Goal: Task Accomplishment & Management: Complete application form

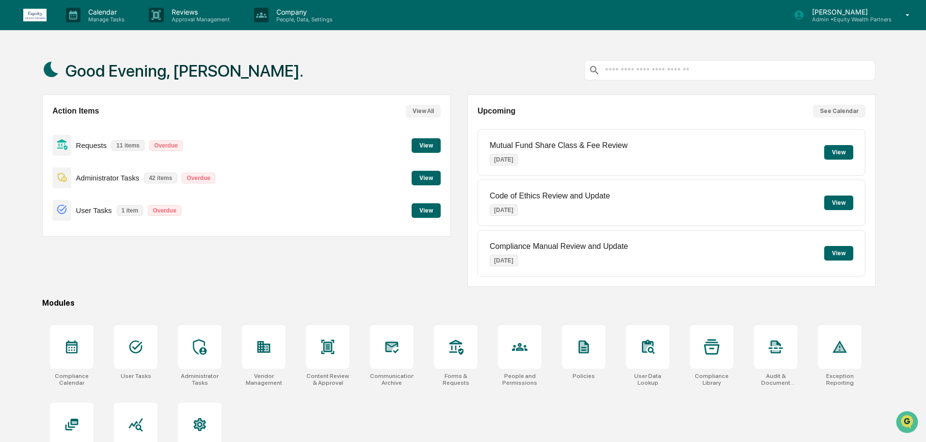
click at [425, 177] on button "View" at bounding box center [426, 178] width 29 height 15
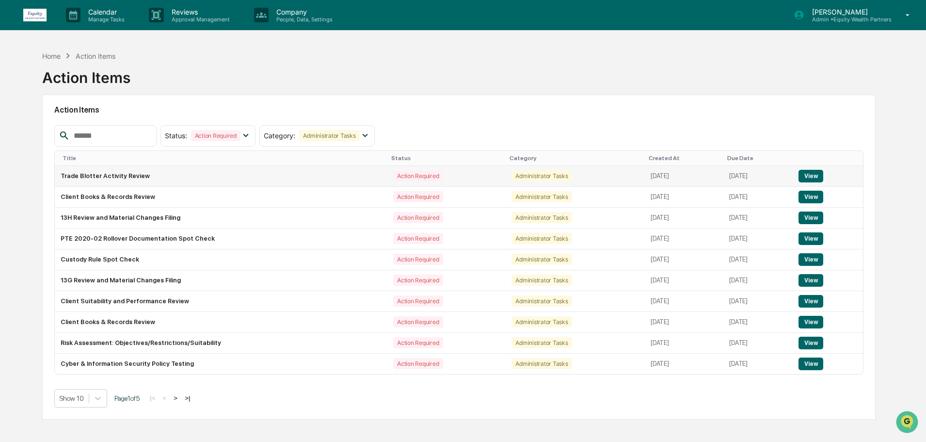
click at [813, 173] on button "View" at bounding box center [811, 176] width 25 height 13
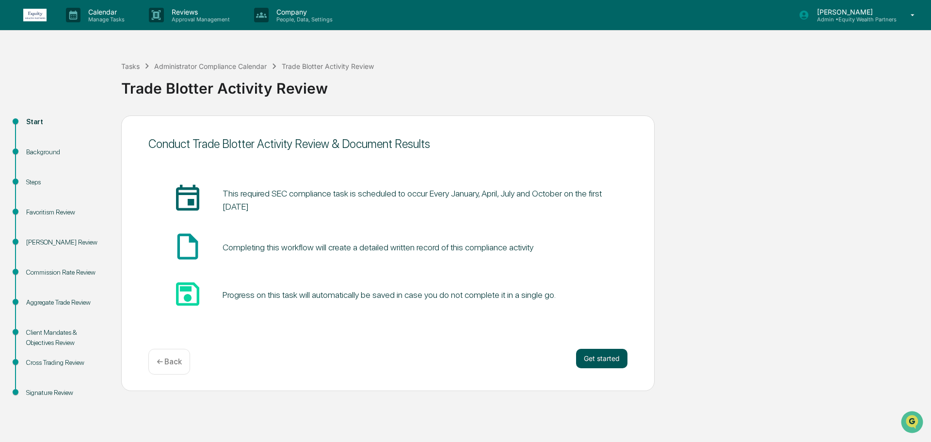
click at [609, 360] on button "Get started" at bounding box center [601, 358] width 51 height 19
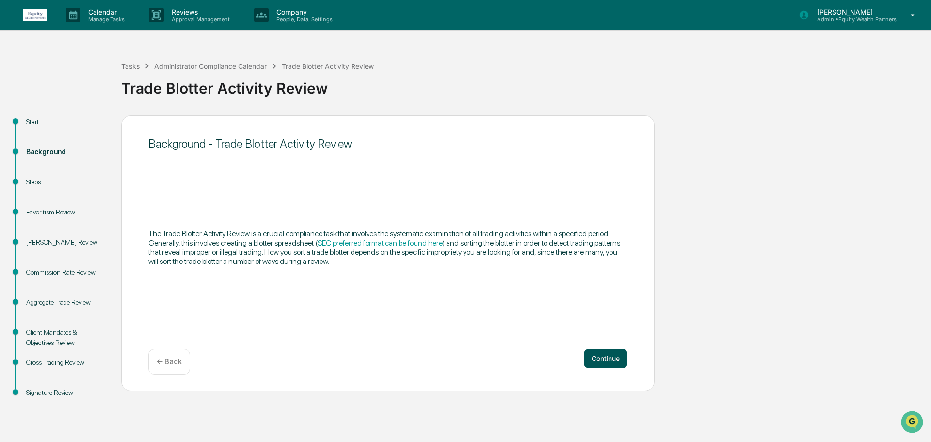
click at [603, 359] on button "Continue" at bounding box center [606, 358] width 44 height 19
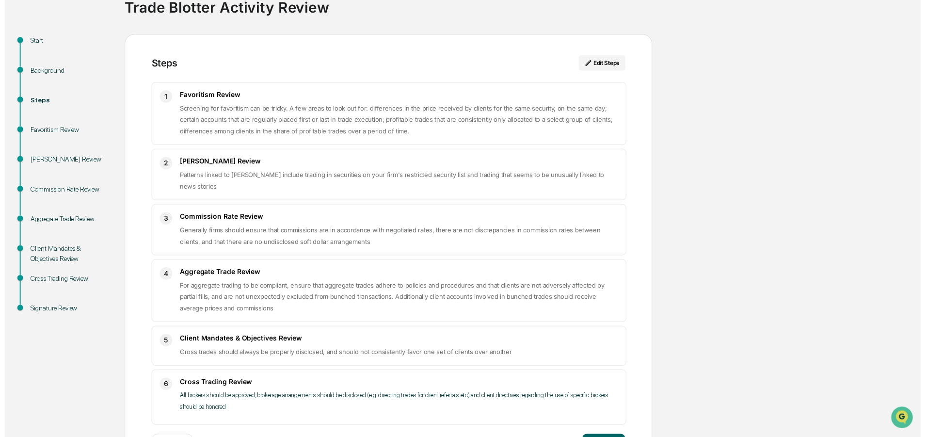
scroll to position [120, 0]
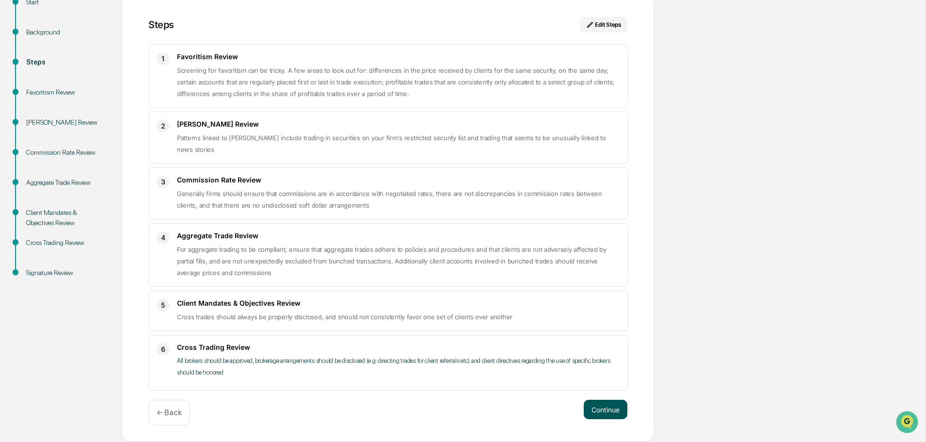
click at [620, 410] on button "Continue" at bounding box center [606, 409] width 44 height 19
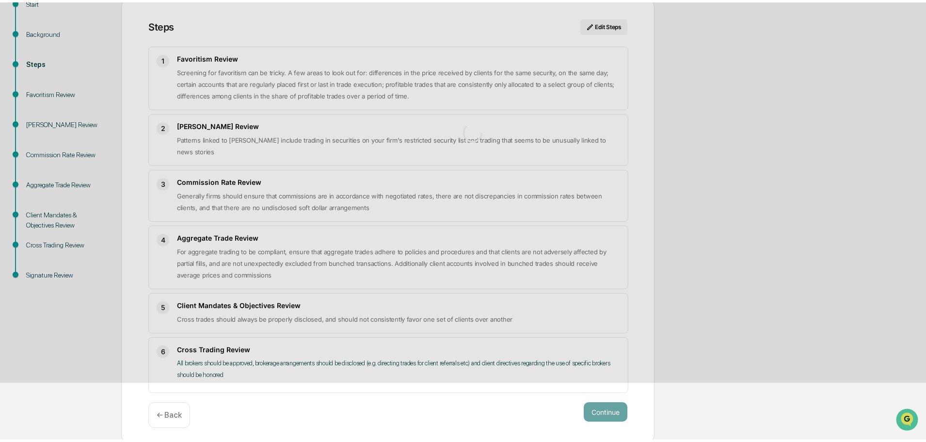
scroll to position [7, 0]
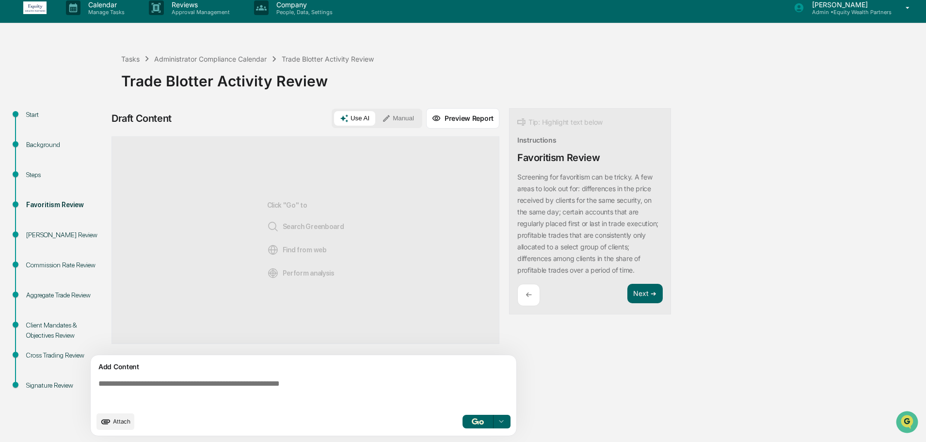
click at [115, 422] on span "Attach" at bounding box center [121, 421] width 17 height 7
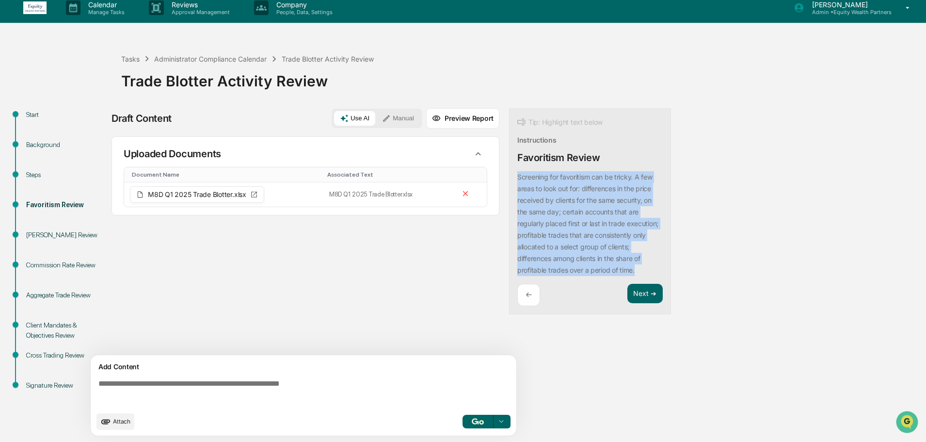
drag, startPoint x: 518, startPoint y: 174, endPoint x: 610, endPoint y: 277, distance: 138.1
click at [610, 276] on div "Screening for favoritism can be tricky. A few areas to look out for: difference…" at bounding box center [589, 223] width 145 height 105
copy p "Screening for favoritism can be tricky. A few areas to look out for: difference…"
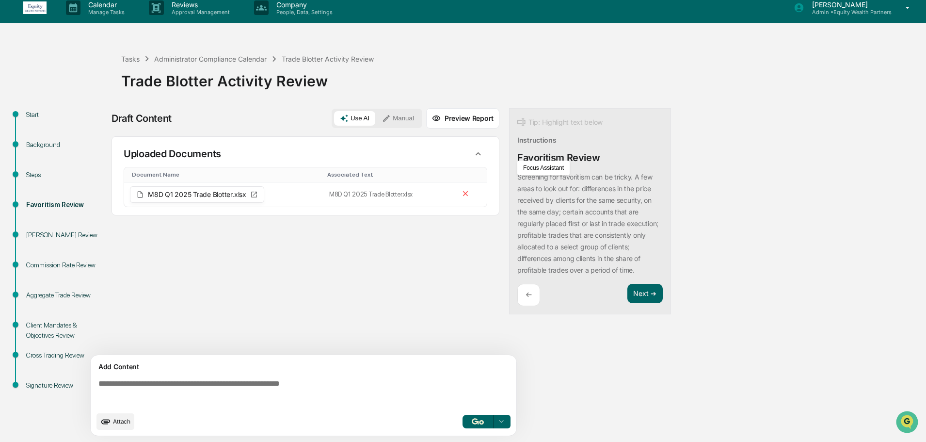
click at [300, 390] on textarea at bounding box center [306, 392] width 422 height 35
click at [339, 384] on textarea at bounding box center [306, 392] width 422 height 35
paste textarea "**********"
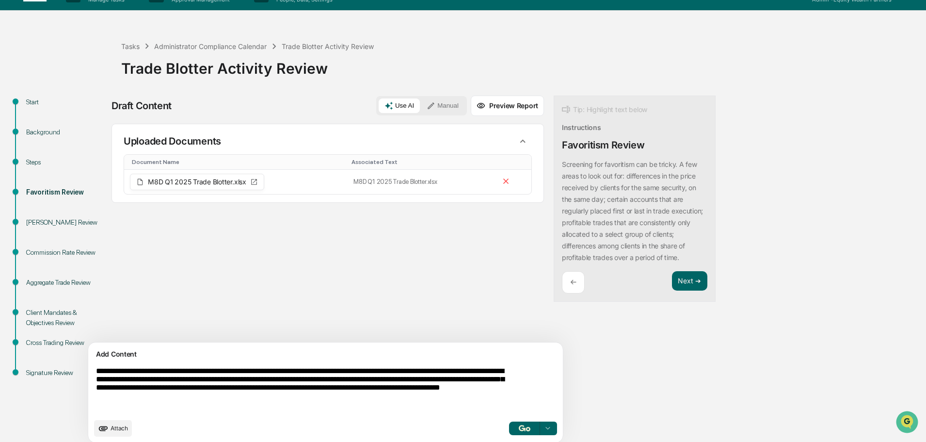
scroll to position [27, 0]
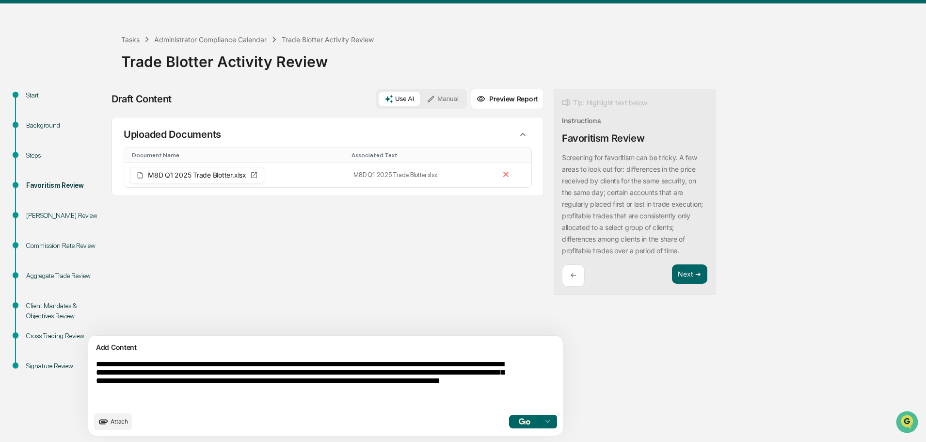
type textarea "**********"
click at [546, 421] on icon at bounding box center [548, 421] width 4 height 2
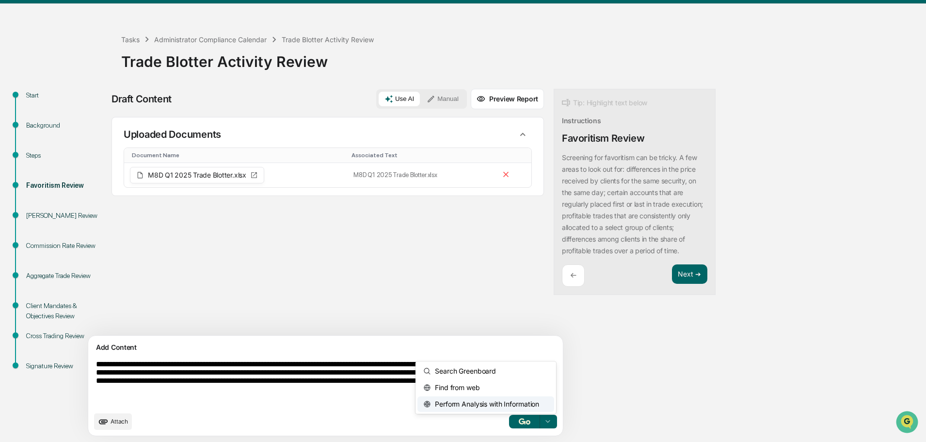
click at [474, 406] on span "Perform Analysis with Information" at bounding box center [485, 404] width 108 height 16
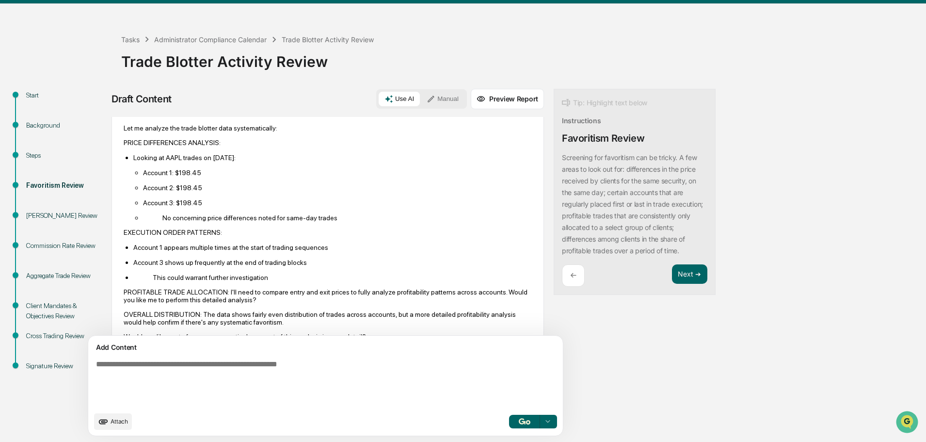
scroll to position [279, 0]
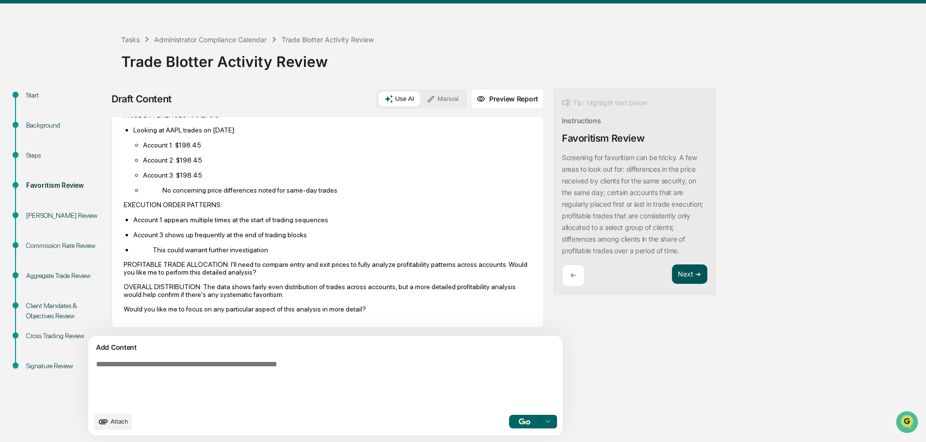
click at [672, 284] on button "Next ➔" at bounding box center [689, 274] width 35 height 20
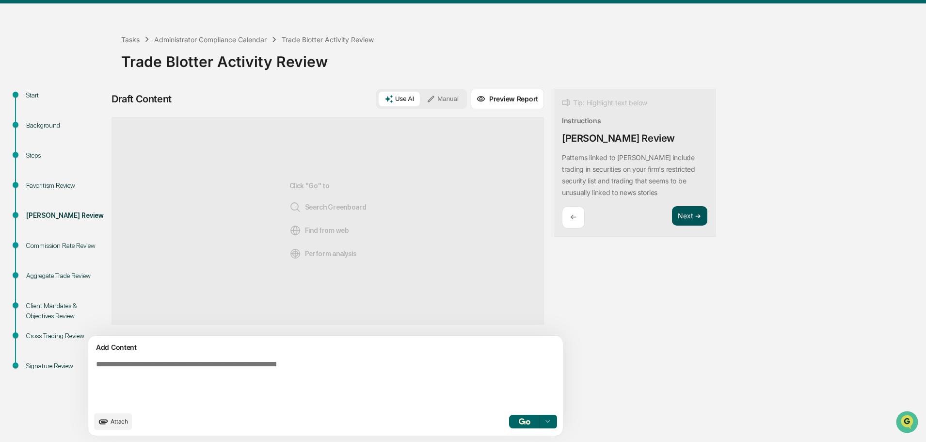
scroll to position [0, 0]
drag, startPoint x: 517, startPoint y: 153, endPoint x: 631, endPoint y: 188, distance: 119.8
click at [631, 188] on div "Tip: Highlight text below Instructions [PERSON_NAME] Review Patterns linked to …" at bounding box center [635, 163] width 162 height 148
copy p "Patterns linked to [PERSON_NAME] include trading in securities on your firm's r…"
click at [226, 365] on textarea at bounding box center [303, 383] width 422 height 54
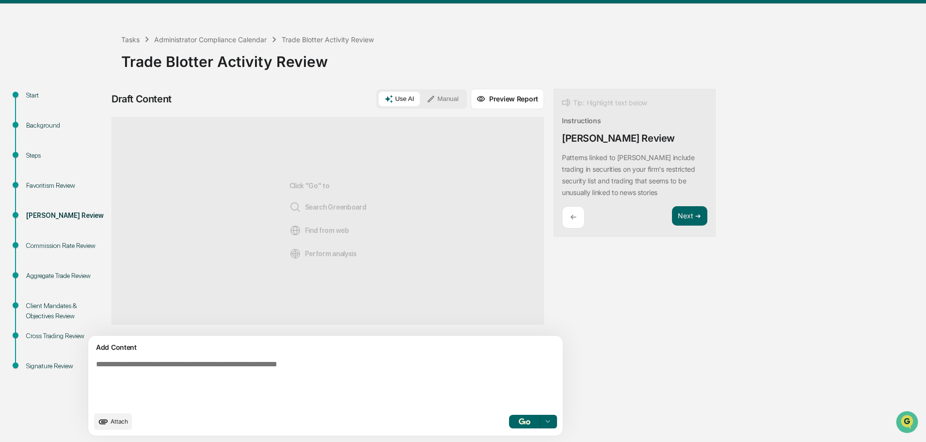
paste textarea "**********"
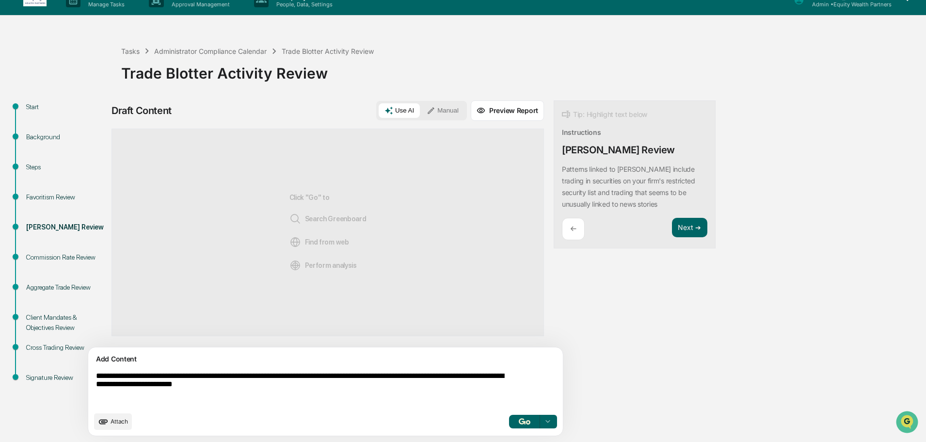
scroll to position [15, 0]
type textarea "**********"
click at [519, 420] on img "button" at bounding box center [525, 421] width 12 height 6
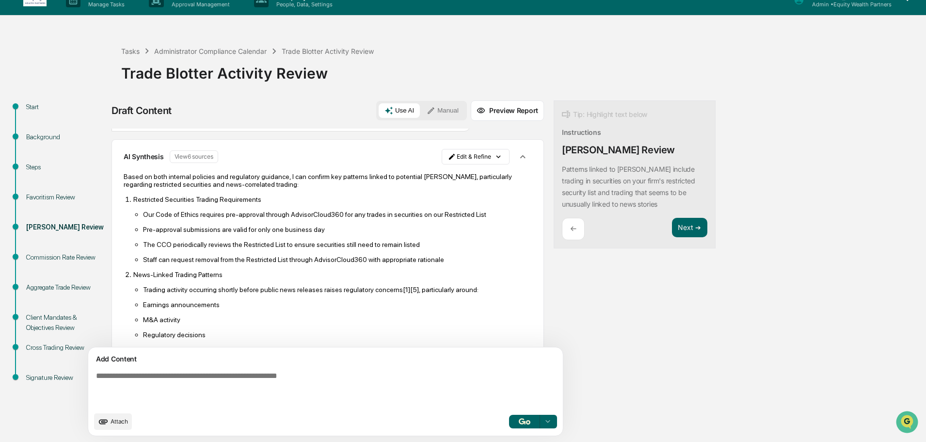
scroll to position [0, 0]
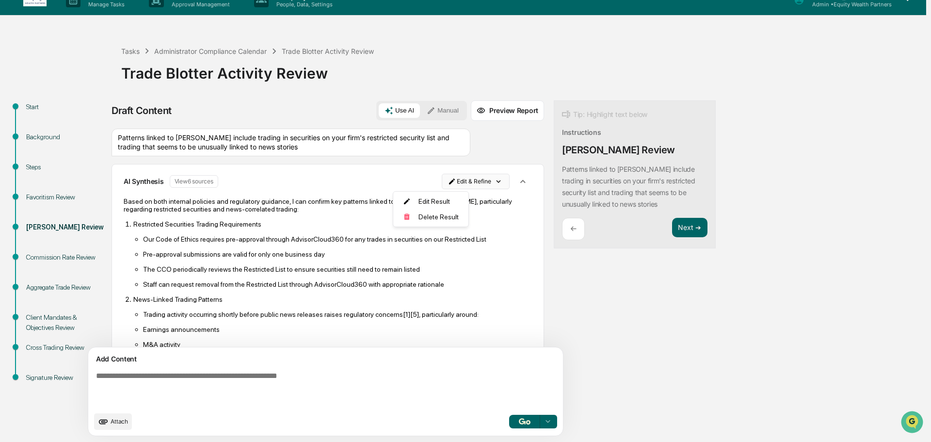
click at [446, 180] on html "Calendar Manage Tasks Reviews Approval Management Company People, Data, Setting…" at bounding box center [465, 206] width 931 height 442
click at [429, 218] on div "Delete Result" at bounding box center [427, 217] width 71 height 16
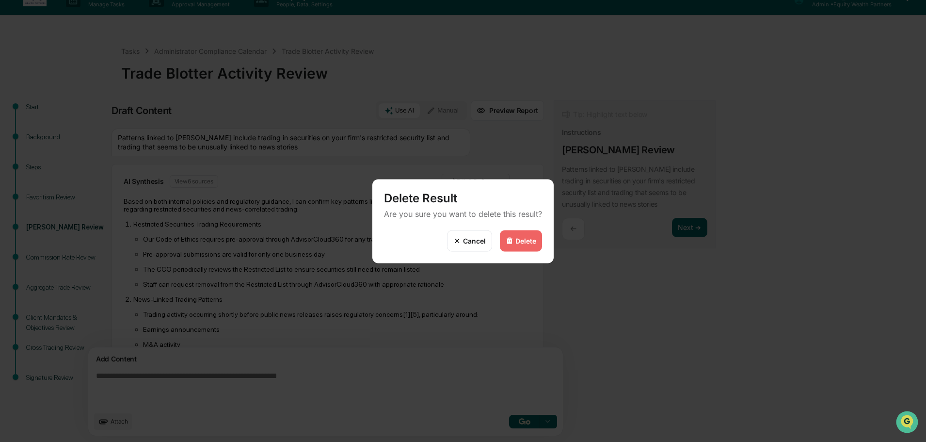
click at [532, 243] on div "Delete" at bounding box center [526, 241] width 21 height 8
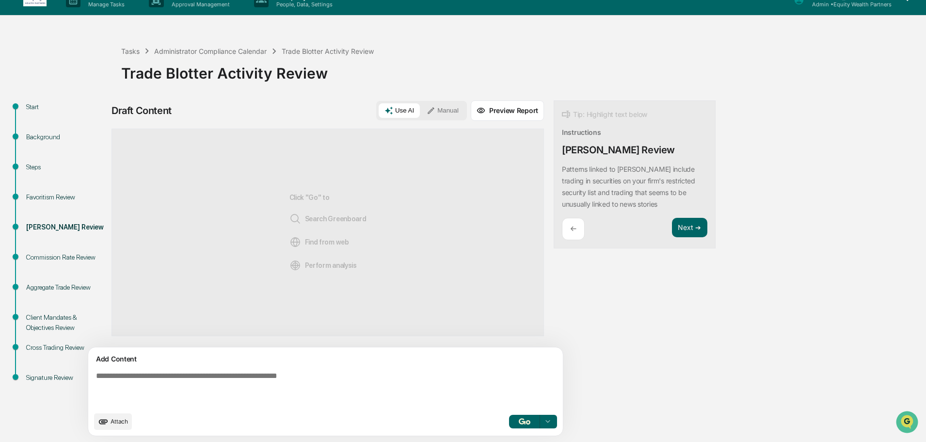
click at [401, 101] on div "Use AI Manual" at bounding box center [421, 110] width 91 height 19
click at [421, 107] on button "Manual" at bounding box center [443, 110] width 44 height 15
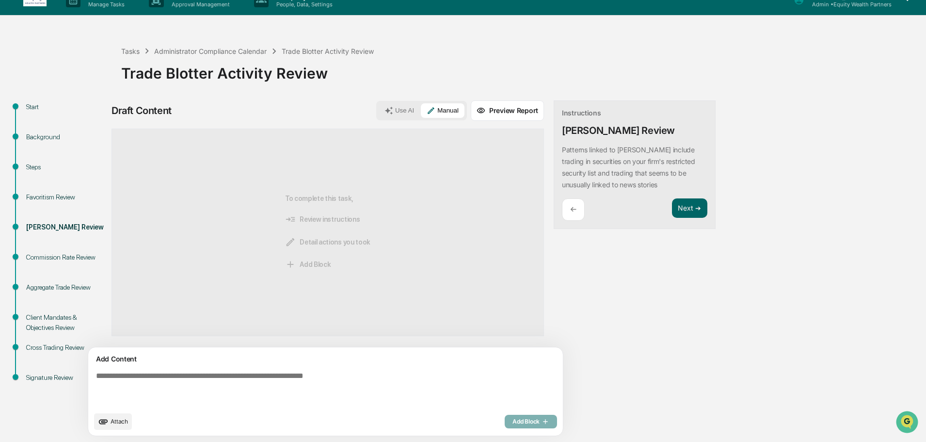
click at [215, 385] on textarea at bounding box center [303, 389] width 422 height 43
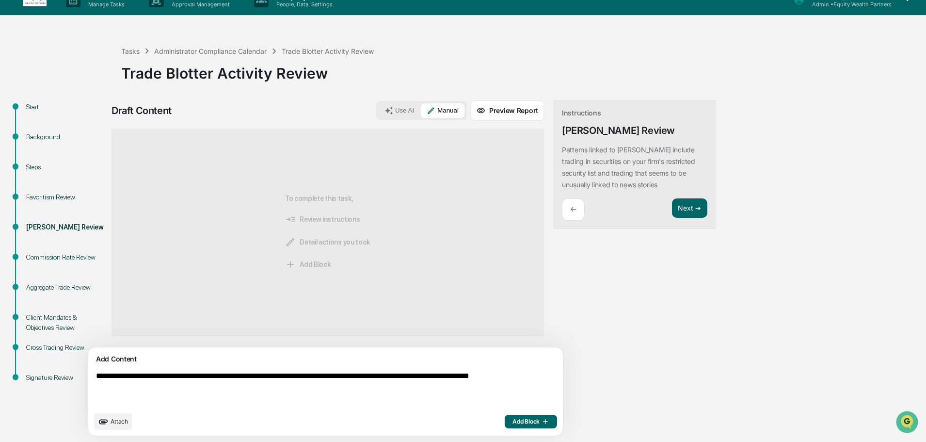
type textarea "**********"
click at [513, 422] on span "Add Block" at bounding box center [531, 422] width 37 height 8
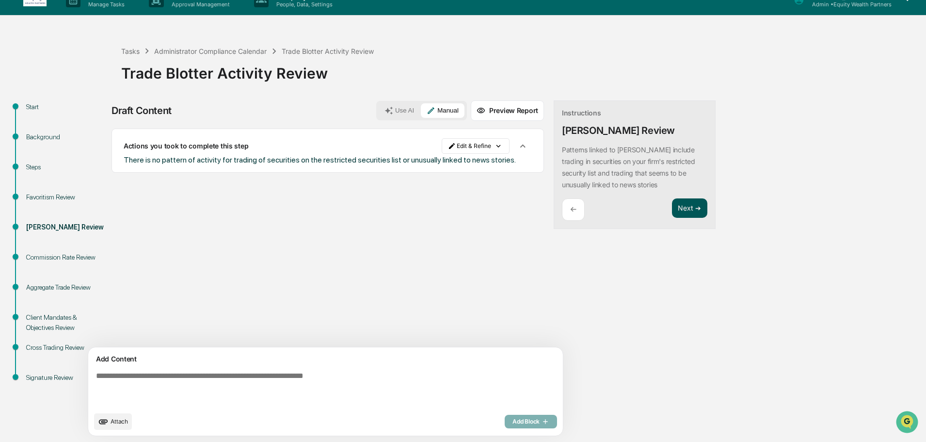
click at [672, 212] on button "Next ➔" at bounding box center [689, 208] width 35 height 20
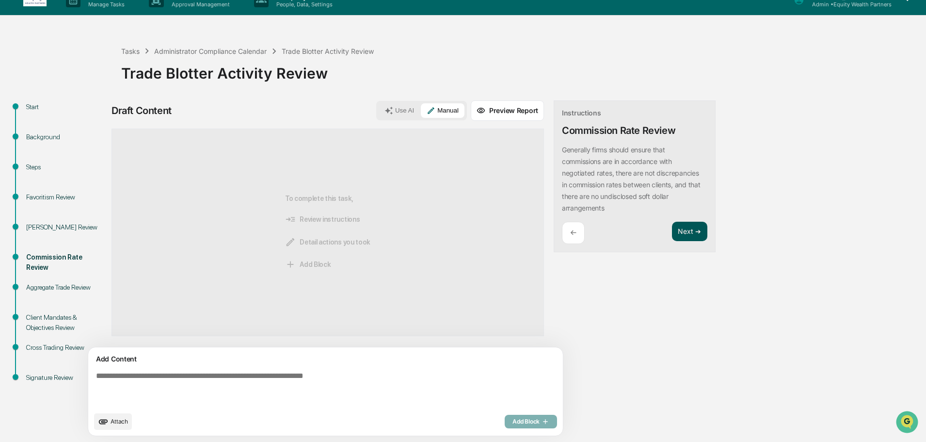
click at [672, 233] on button "Next ➔" at bounding box center [689, 232] width 35 height 20
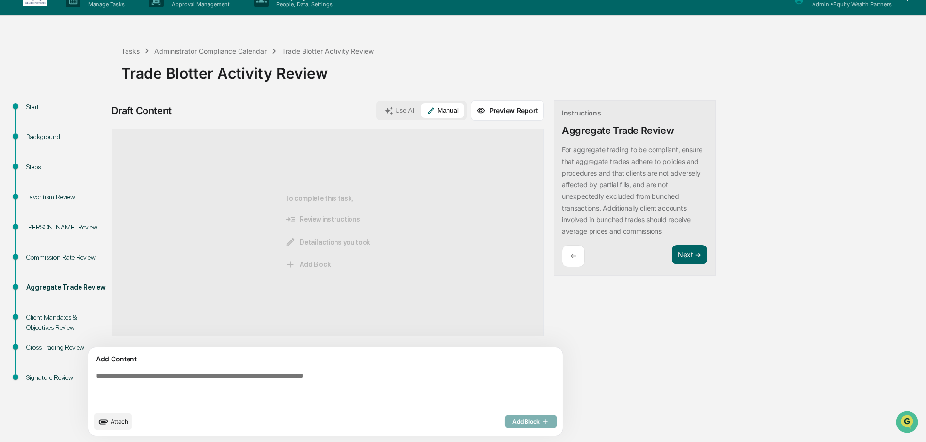
click at [562, 258] on div "←" at bounding box center [573, 256] width 23 height 23
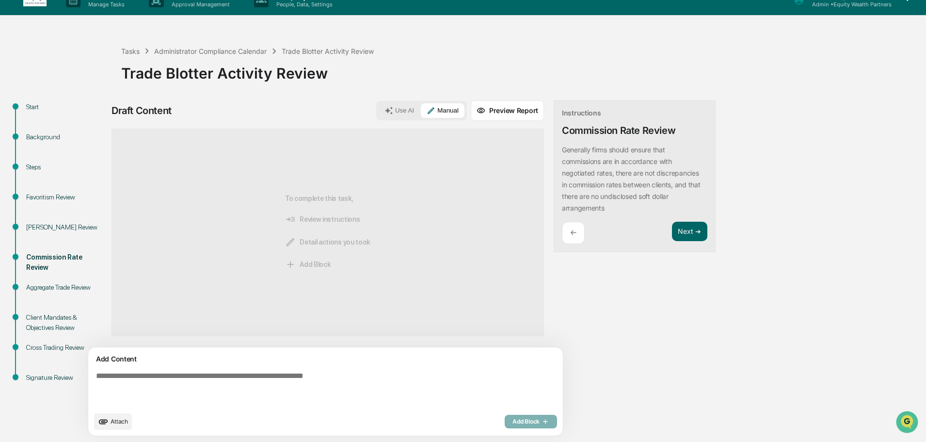
click at [210, 377] on textarea at bounding box center [303, 389] width 422 height 43
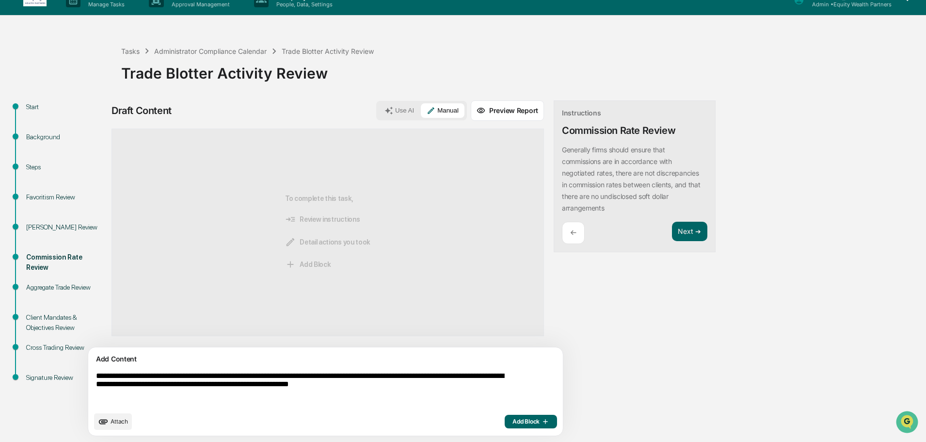
type textarea "**********"
click at [513, 423] on span "Add Block" at bounding box center [531, 422] width 37 height 8
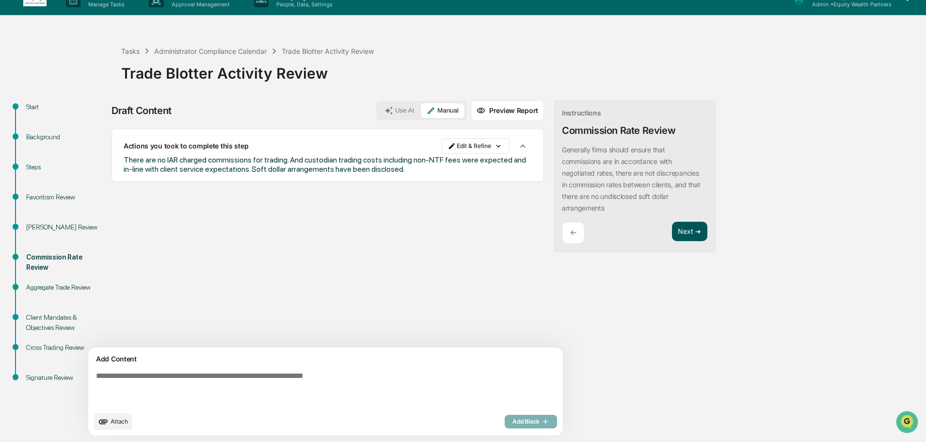
click at [672, 229] on button "Next ➔" at bounding box center [689, 232] width 35 height 20
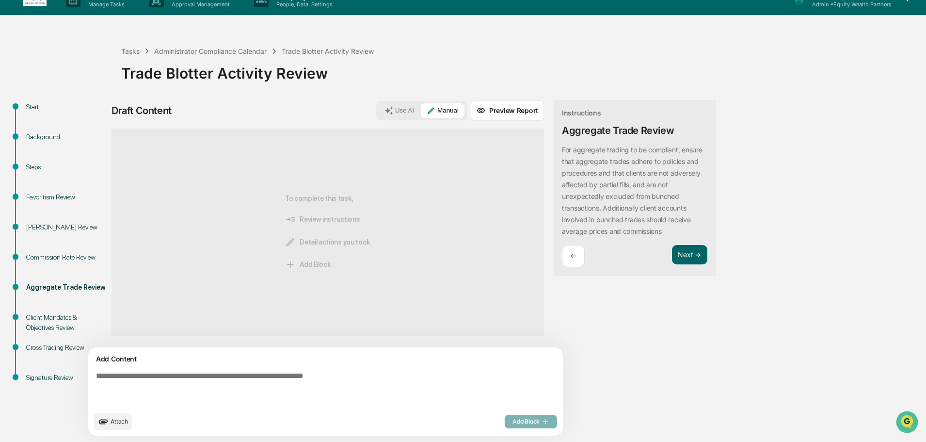
click at [379, 112] on button "Use AI" at bounding box center [399, 110] width 41 height 15
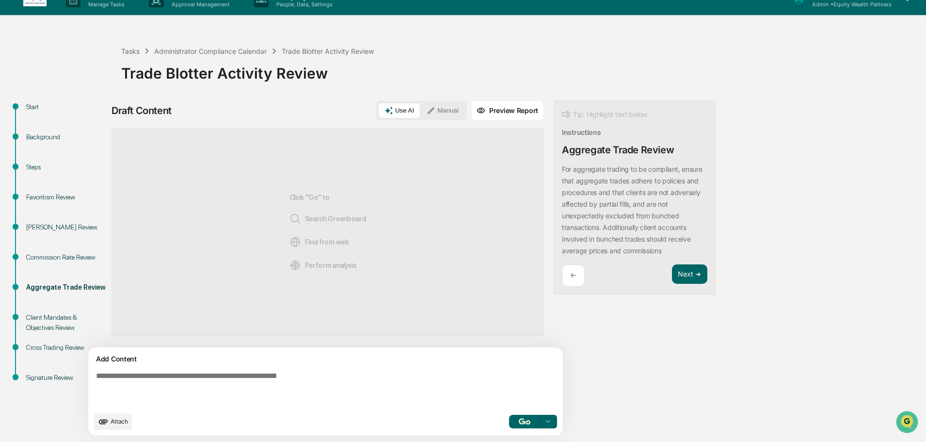
click at [615, 248] on p "For aggregate trading to be compliant, ensure that aggregate trades adhere to p…" at bounding box center [632, 210] width 140 height 90
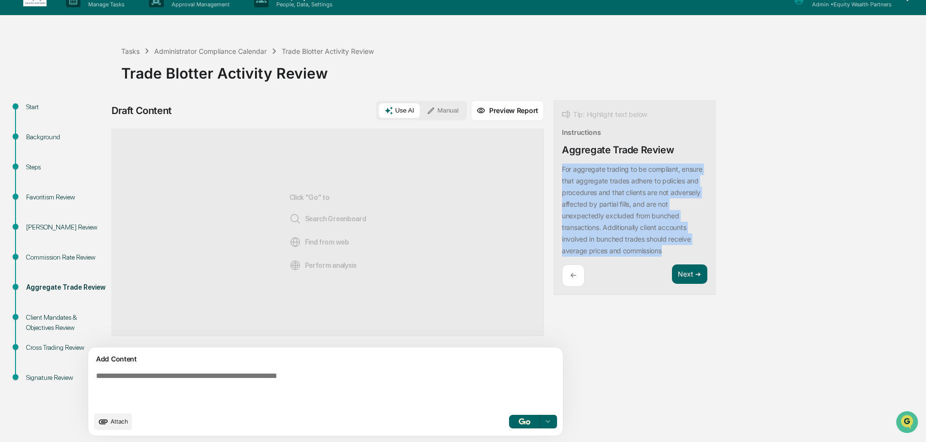
drag, startPoint x: 620, startPoint y: 249, endPoint x: 518, endPoint y: 167, distance: 131.1
click at [562, 167] on div "For aggregate trading to be compliant, ensure that aggregate trades adhere to p…" at bounding box center [634, 209] width 145 height 93
drag, startPoint x: 518, startPoint y: 167, endPoint x: 524, endPoint y: 190, distance: 23.5
copy p "For aggregate trading to be compliant, ensure that aggregate trades adhere to p…"
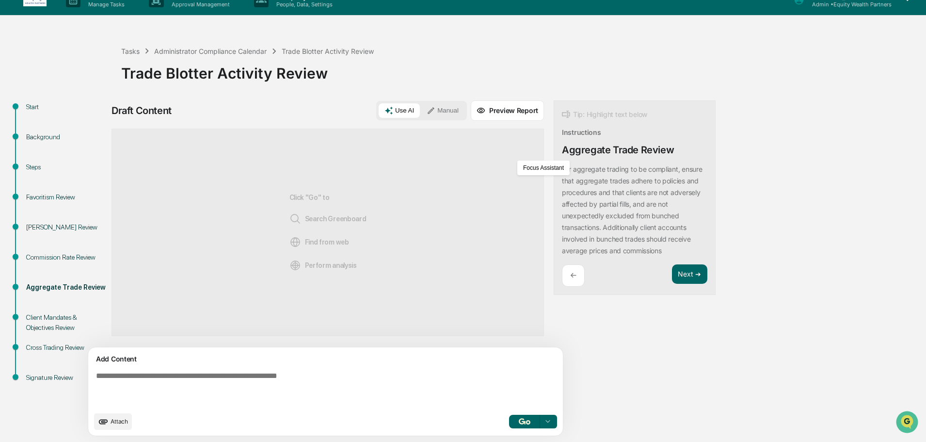
click at [257, 382] on textarea at bounding box center [303, 389] width 422 height 43
paste textarea "**********"
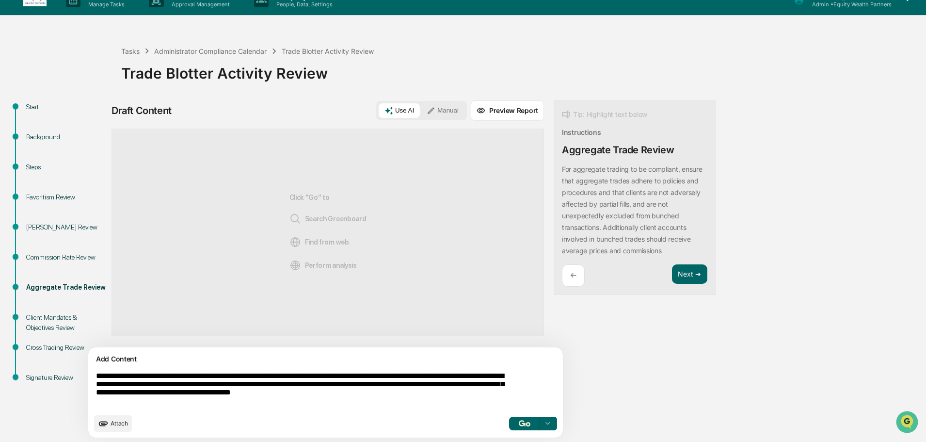
type textarea "**********"
click at [519, 426] on img "button" at bounding box center [525, 423] width 12 height 6
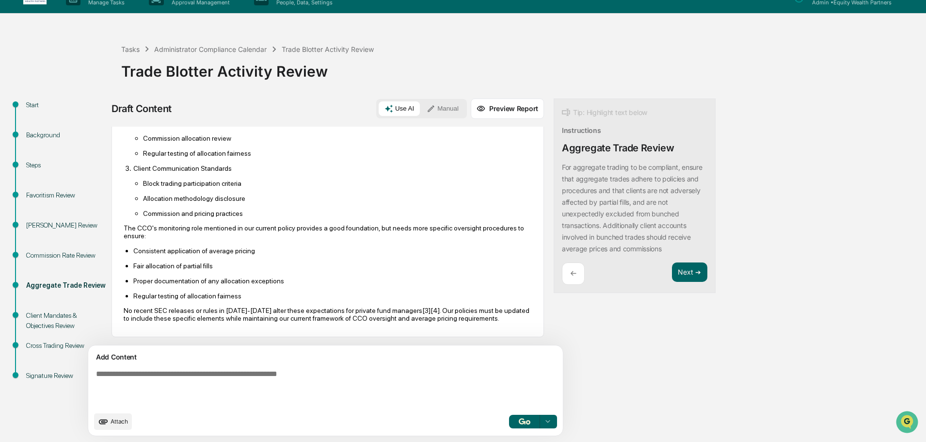
scroll to position [530, 0]
click at [304, 372] on textarea at bounding box center [303, 388] width 422 height 45
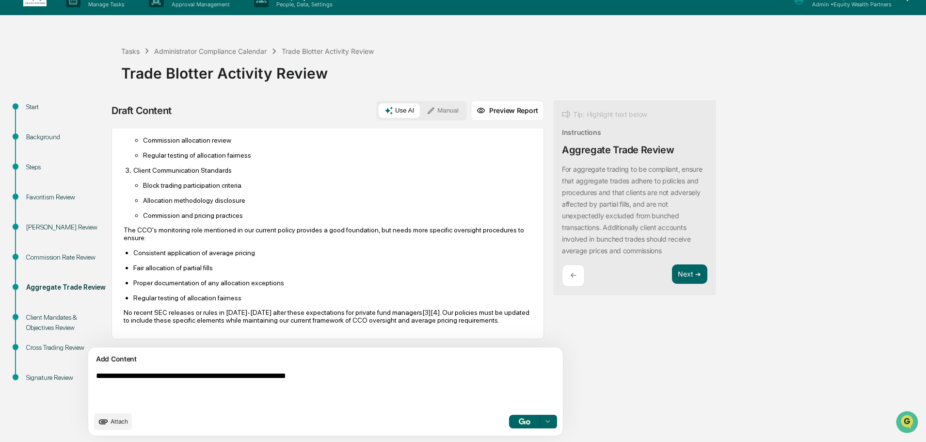
type textarea "**********"
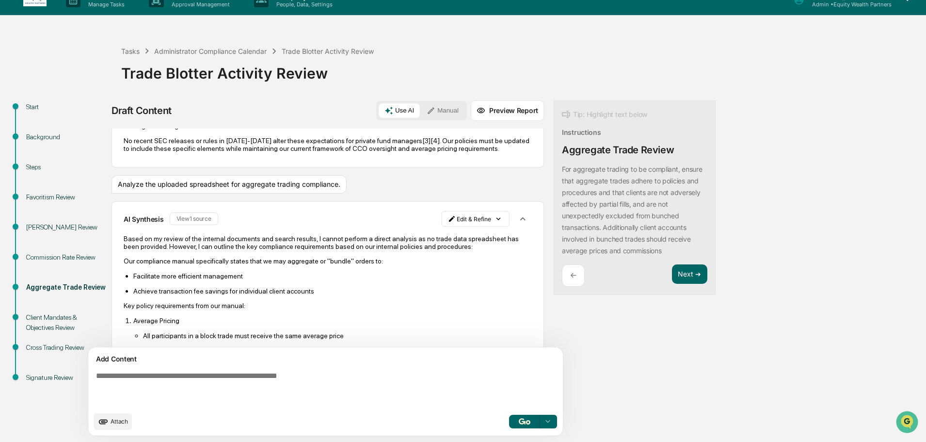
scroll to position [764, 0]
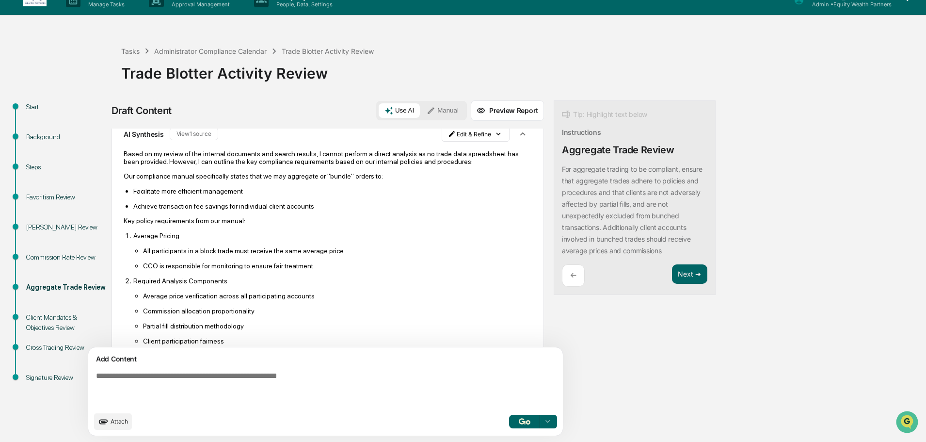
click at [193, 140] on button "View 1 source" at bounding box center [194, 134] width 48 height 13
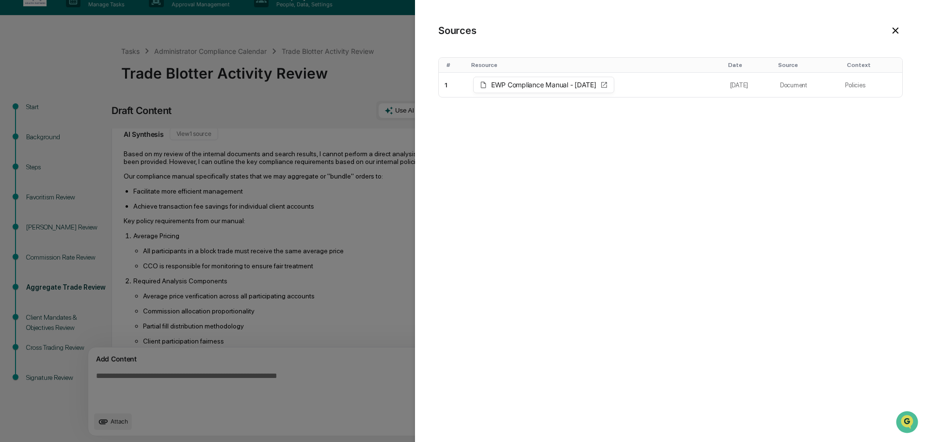
click at [893, 30] on icon at bounding box center [895, 30] width 11 height 11
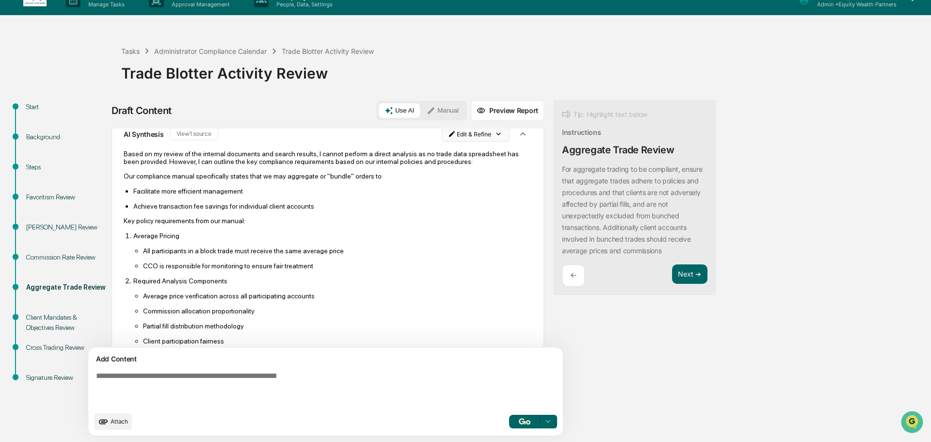
click at [452, 160] on html "Calendar Manage Tasks Reviews Approval Management Company People, Data, Setting…" at bounding box center [465, 206] width 931 height 442
click at [54, 196] on html "Calendar Manage Tasks Reviews Approval Management Company People, Data, Setting…" at bounding box center [465, 206] width 931 height 442
click at [61, 198] on div "Favoritism Review" at bounding box center [66, 197] width 80 height 10
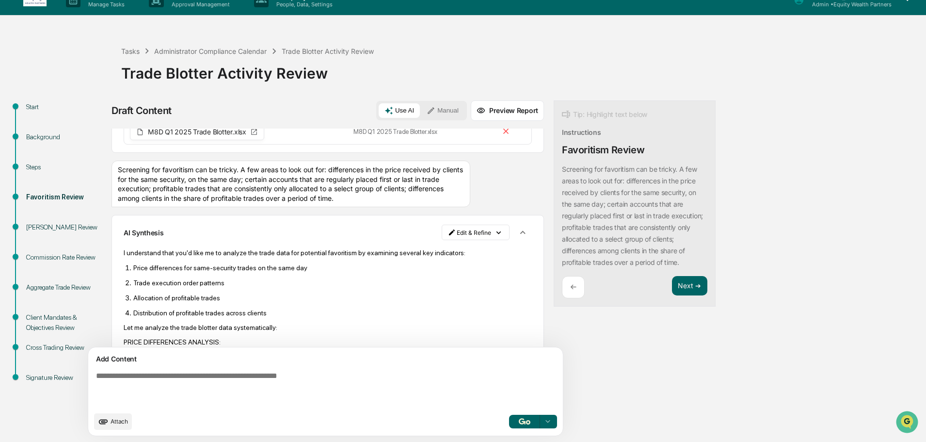
scroll to position [0, 0]
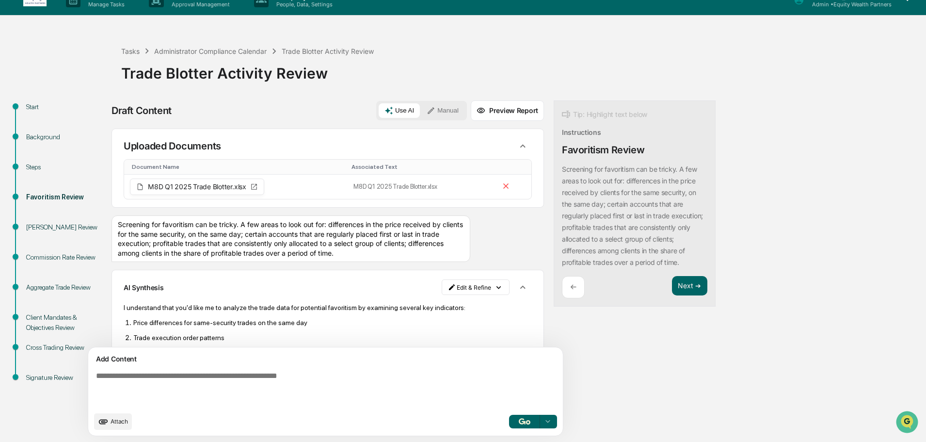
click at [73, 288] on div "Aggregate Trade Review" at bounding box center [66, 287] width 80 height 10
click at [76, 287] on div "Aggregate Trade Review" at bounding box center [66, 287] width 80 height 10
click at [54, 288] on div "Aggregate Trade Review" at bounding box center [66, 287] width 80 height 10
click at [672, 296] on button "Next ➔" at bounding box center [689, 286] width 35 height 20
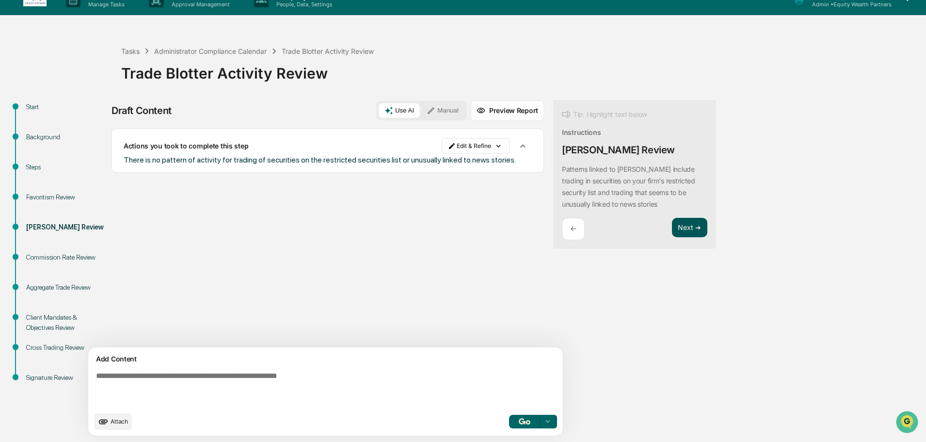
click at [672, 219] on button "Next ➔" at bounding box center [689, 228] width 35 height 20
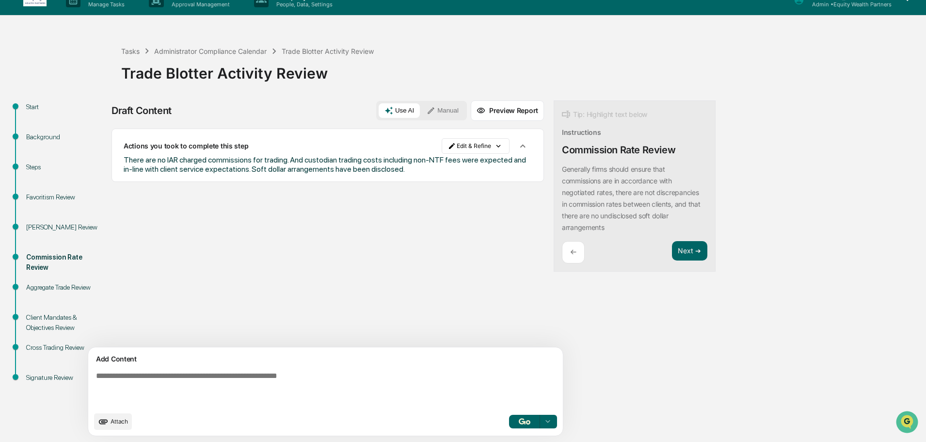
click at [646, 229] on div "Generally firms should ensure that commissions are in accordance with negotiate…" at bounding box center [634, 198] width 145 height 70
click at [672, 246] on button "Next ➔" at bounding box center [689, 251] width 35 height 20
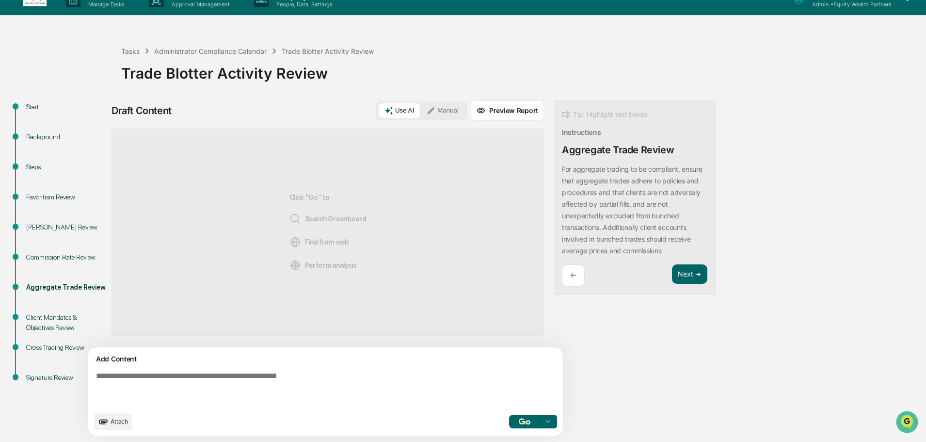
click at [243, 376] on textarea at bounding box center [303, 389] width 422 height 43
type textarea "**********"
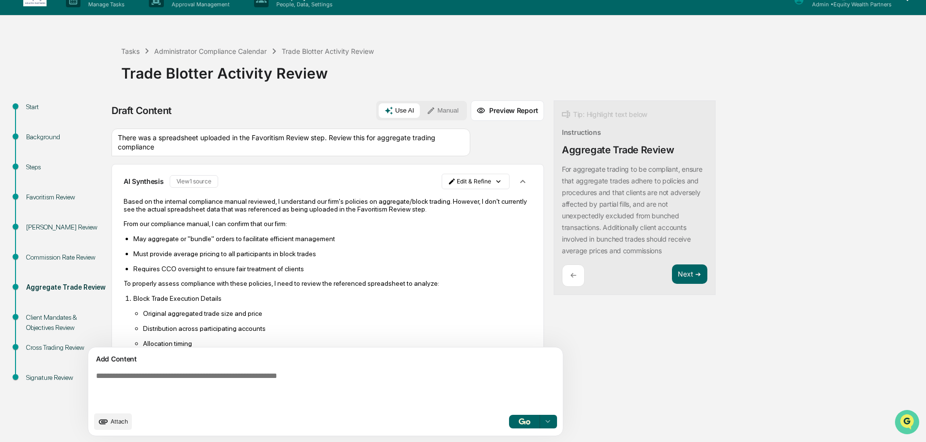
click at [904, 425] on icon "Open customer support" at bounding box center [907, 434] width 24 height 24
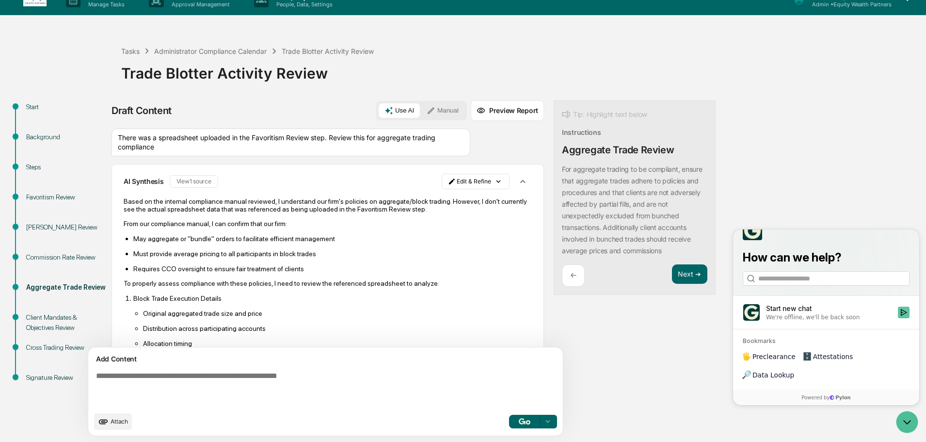
click at [903, 316] on icon "Start new chat" at bounding box center [904, 312] width 8 height 8
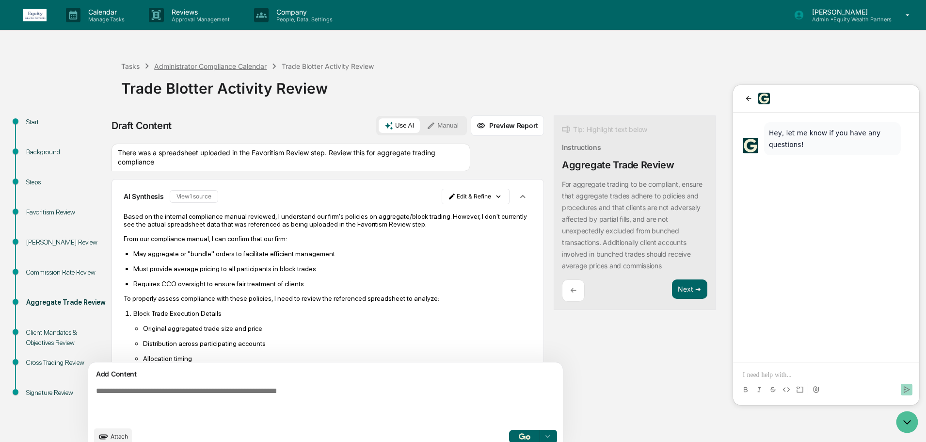
click at [221, 63] on div "Administrator Compliance Calendar" at bounding box center [210, 66] width 113 height 8
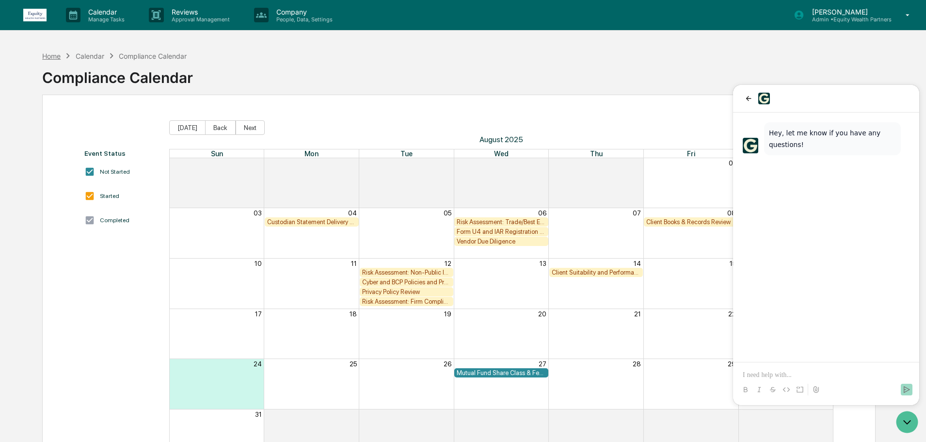
click at [44, 55] on div "Home" at bounding box center [51, 56] width 18 height 8
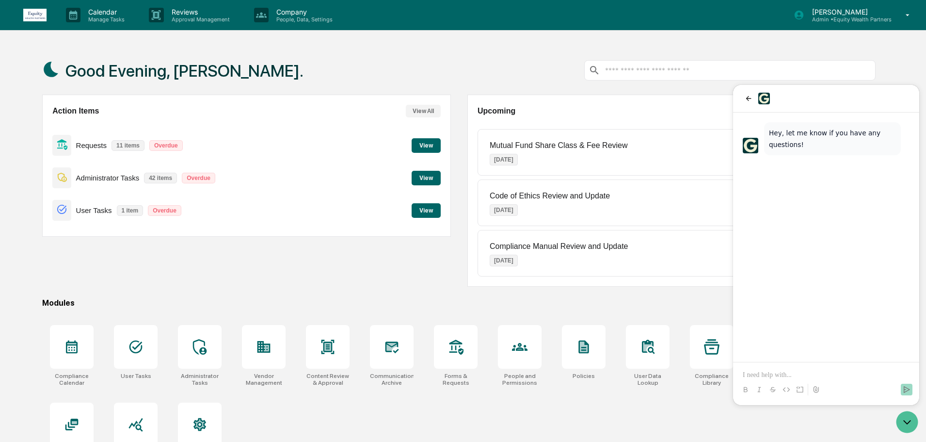
click at [424, 178] on button "View" at bounding box center [426, 178] width 29 height 15
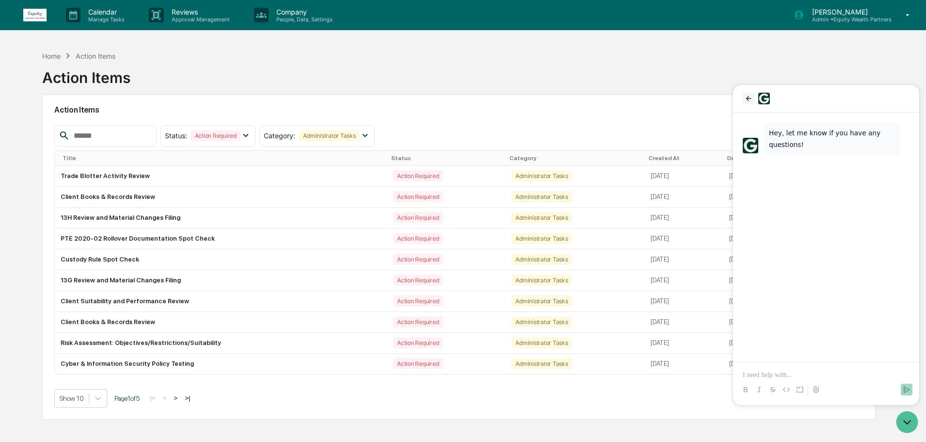
click at [748, 98] on icon "back" at bounding box center [748, 98] width 5 height 5
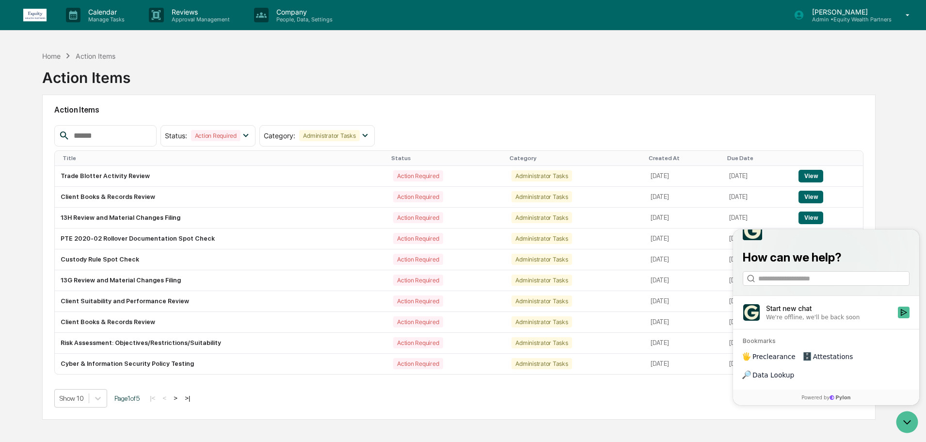
click at [895, 414] on div at bounding box center [908, 422] width 26 height 24
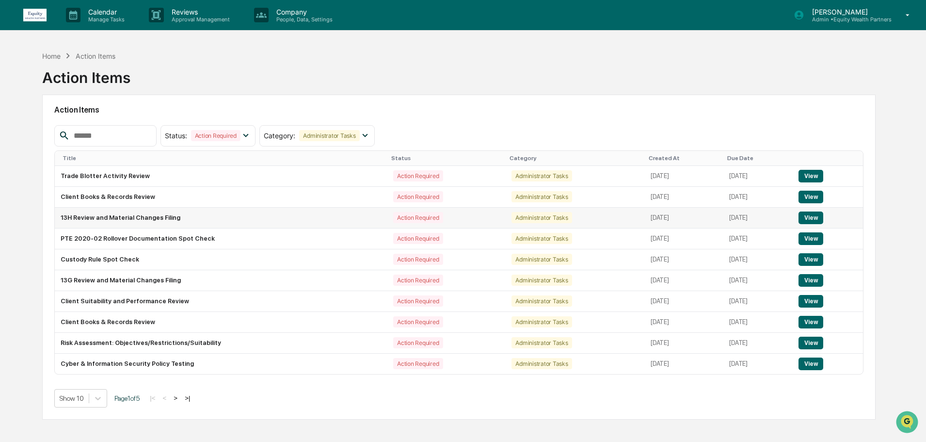
click at [813, 216] on button "View" at bounding box center [811, 217] width 25 height 13
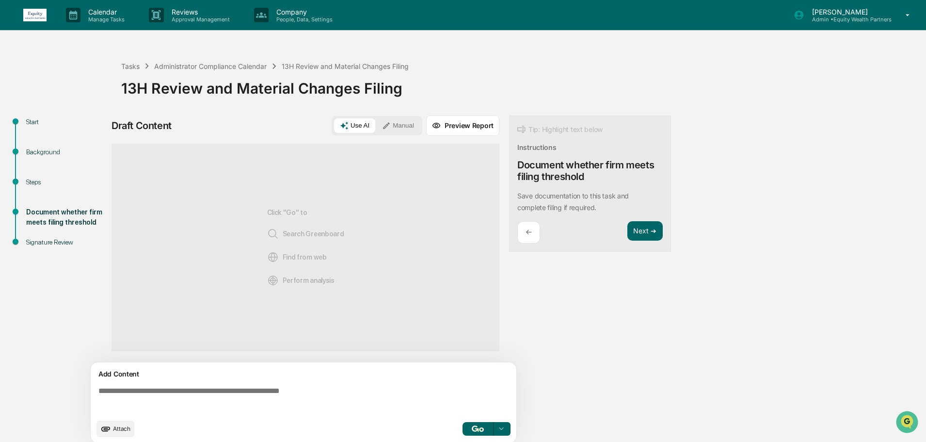
click at [245, 388] on textarea at bounding box center [306, 400] width 422 height 35
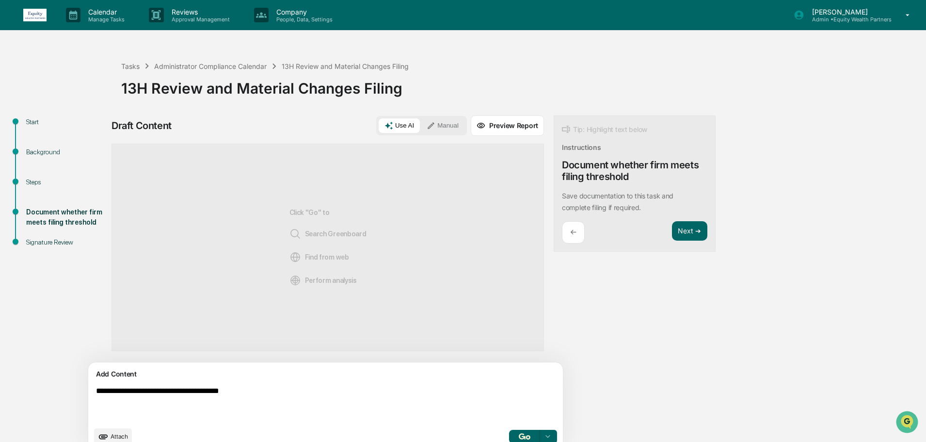
type textarea "**********"
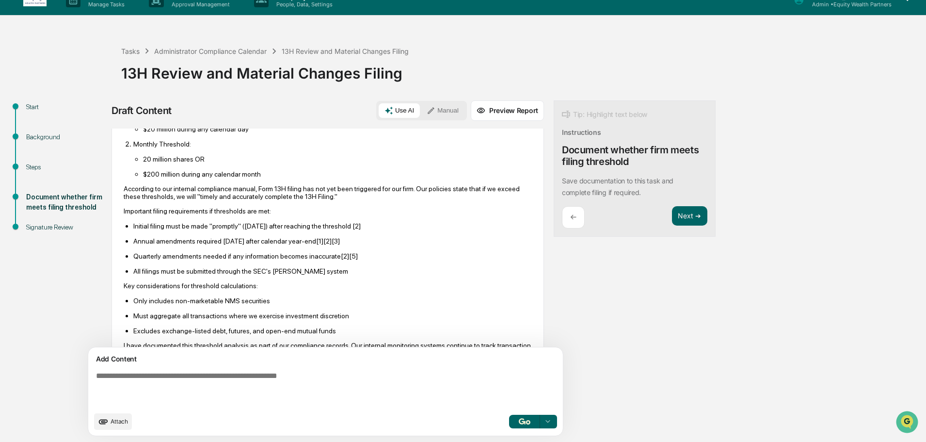
scroll to position [155, 0]
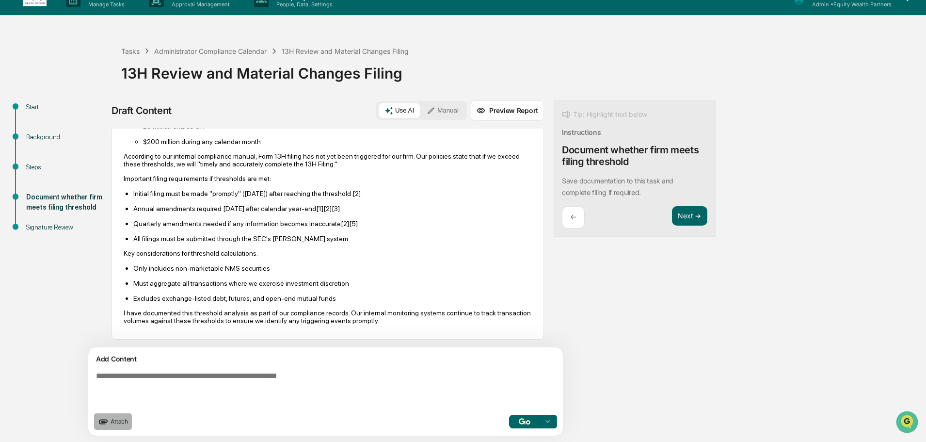
click at [126, 421] on span "Attach" at bounding box center [119, 421] width 17 height 7
click at [320, 384] on textarea at bounding box center [303, 389] width 422 height 43
type textarea "**********"
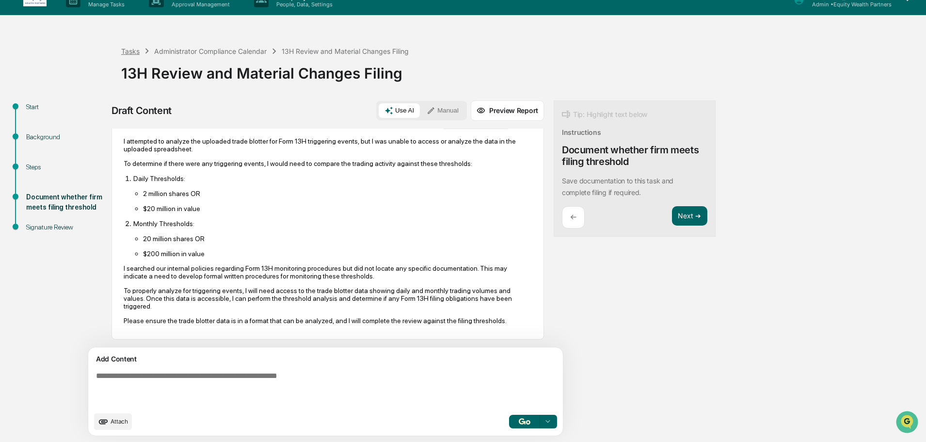
scroll to position [0, 0]
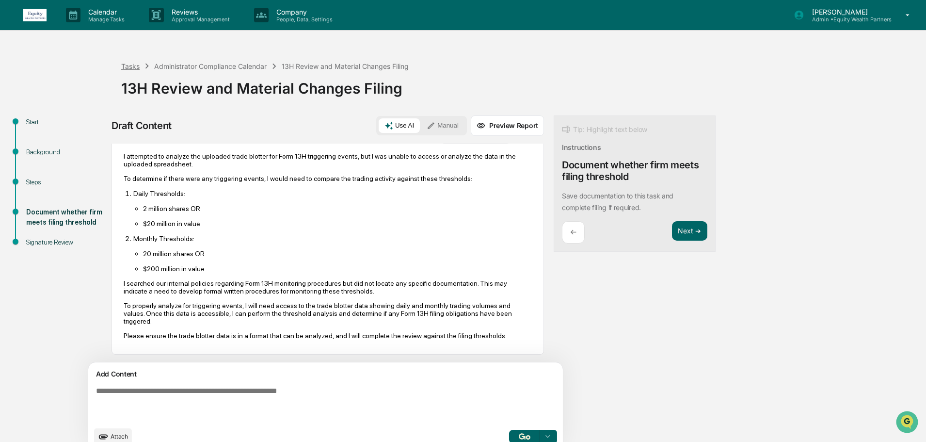
click at [132, 64] on div "Tasks" at bounding box center [130, 66] width 18 height 8
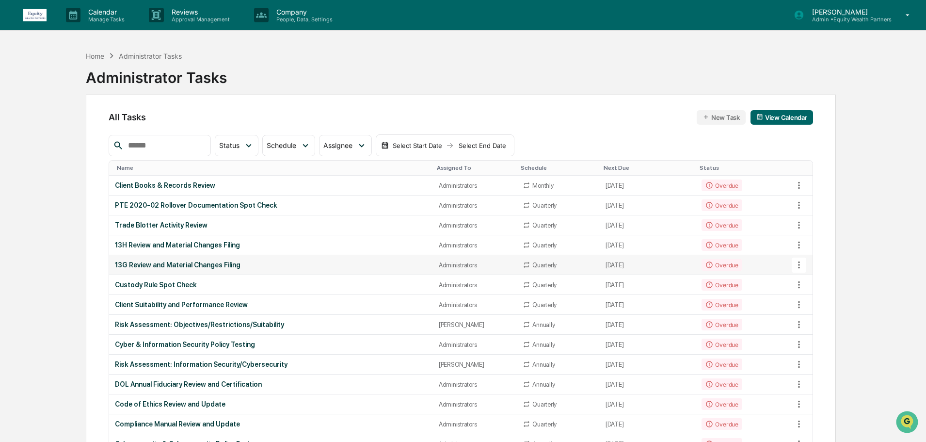
click at [176, 262] on div "13G Review and Material Changes Filing" at bounding box center [271, 265] width 312 height 8
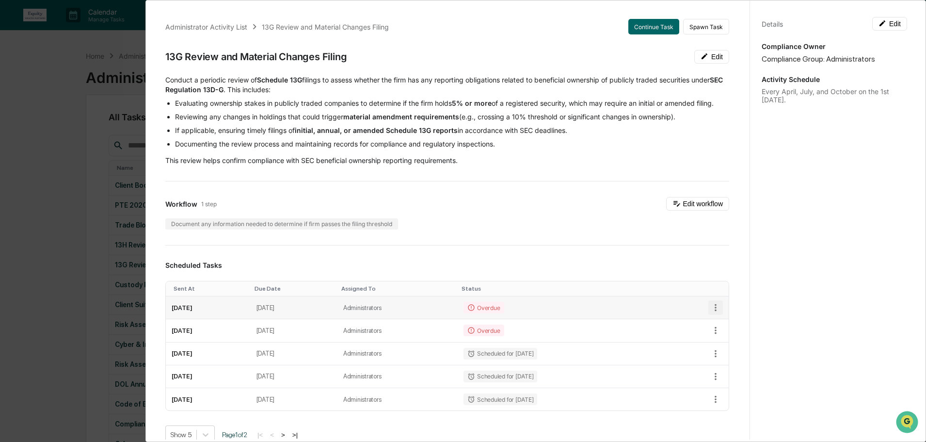
click at [711, 313] on icon "button" at bounding box center [716, 307] width 11 height 11
click at [198, 308] on div at bounding box center [465, 221] width 931 height 442
click at [541, 318] on td "Overdue" at bounding box center [561, 307] width 207 height 23
click at [430, 311] on td "Administrators" at bounding box center [398, 307] width 120 height 23
click at [381, 319] on td "Administrators" at bounding box center [398, 307] width 120 height 23
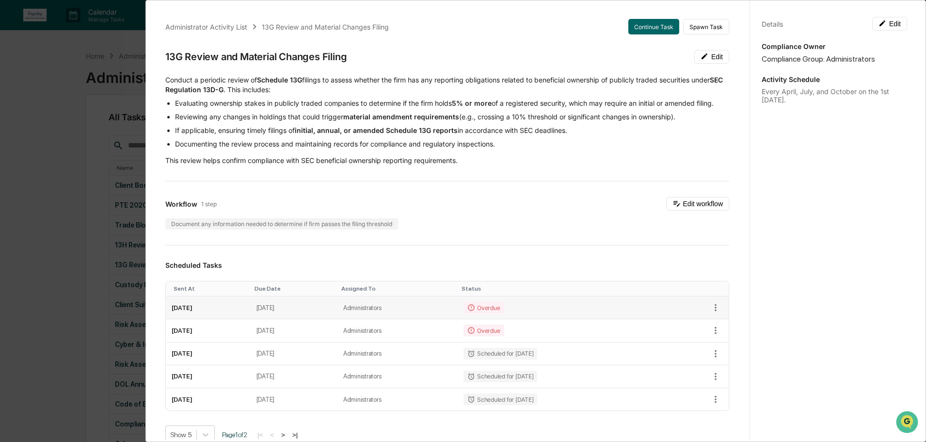
click at [292, 318] on td "[DATE]" at bounding box center [294, 307] width 87 height 23
drag, startPoint x: 199, startPoint y: 318, endPoint x: 221, endPoint y: 312, distance: 22.5
click at [199, 318] on td "[DATE]" at bounding box center [208, 307] width 85 height 23
click at [650, 27] on button "Continue Task" at bounding box center [654, 27] width 51 height 16
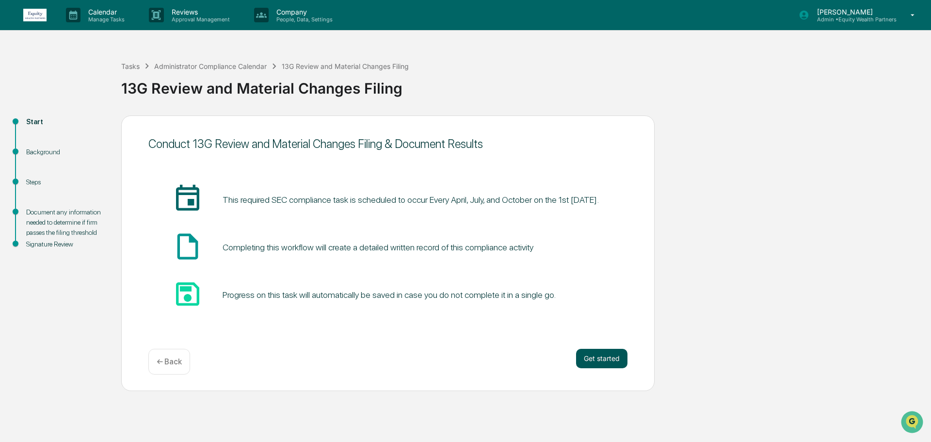
click at [605, 353] on button "Get started" at bounding box center [601, 358] width 51 height 19
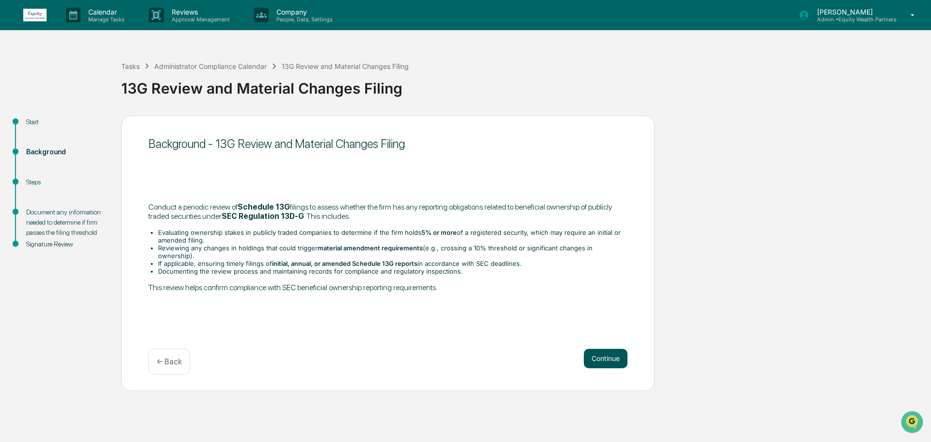
click at [610, 357] on button "Continue" at bounding box center [606, 358] width 44 height 19
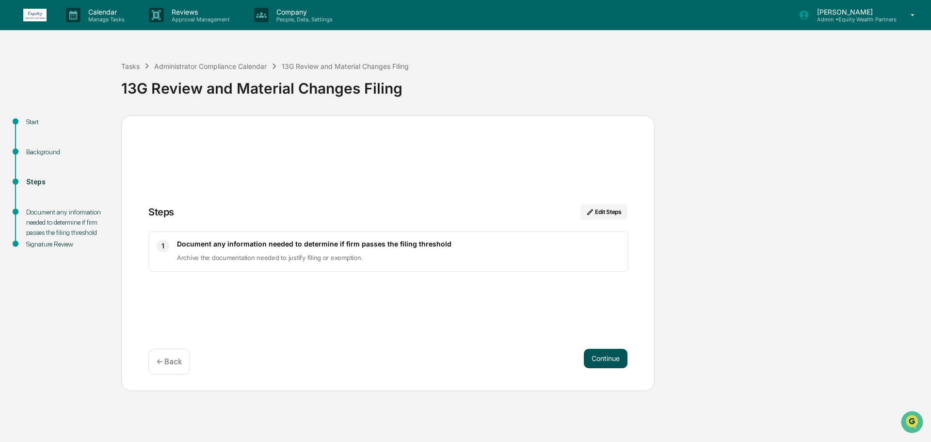
click at [601, 357] on button "Continue" at bounding box center [606, 358] width 44 height 19
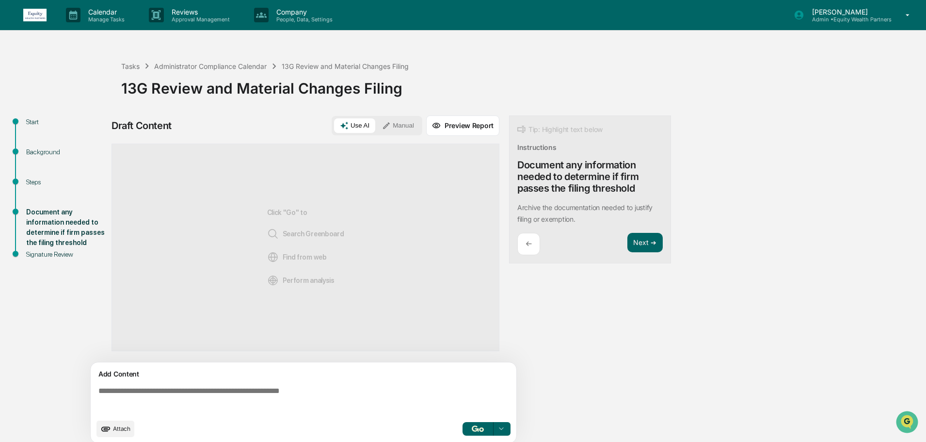
click at [119, 429] on span "Attach" at bounding box center [121, 428] width 17 height 7
click at [182, 396] on textarea at bounding box center [306, 400] width 422 height 35
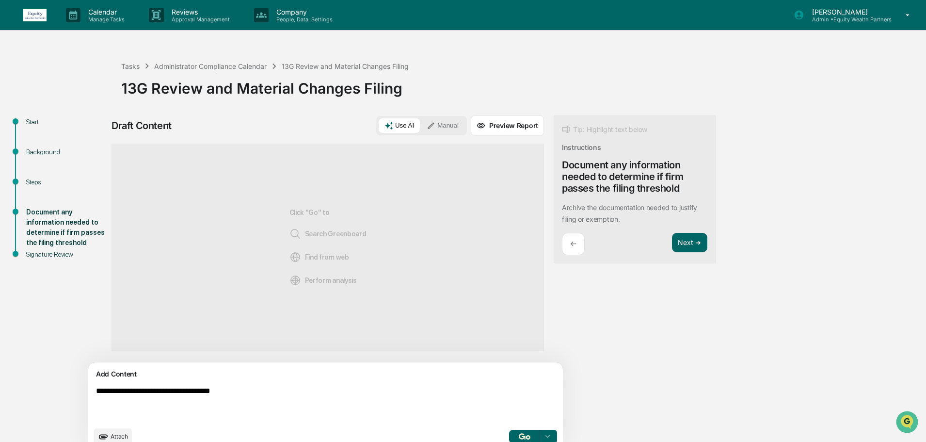
type textarea "**********"
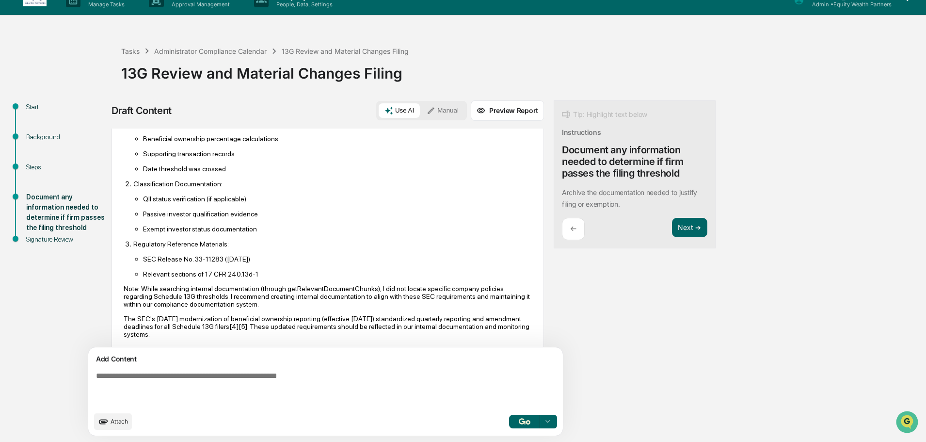
scroll to position [261, 0]
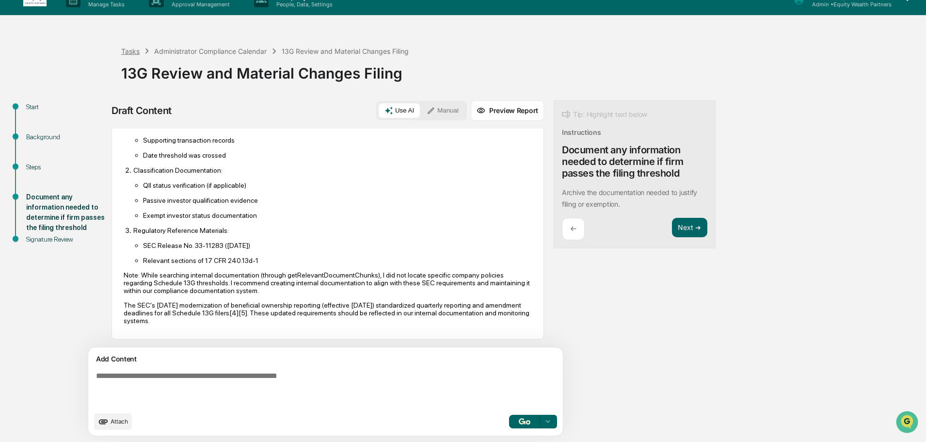
click at [136, 51] on div "Tasks" at bounding box center [130, 51] width 18 height 8
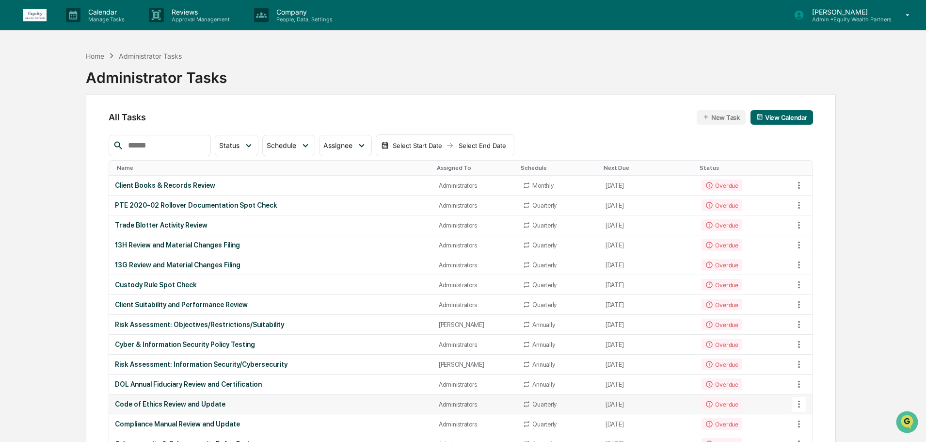
click at [204, 402] on div "Code of Ethics Review and Update" at bounding box center [271, 404] width 312 height 8
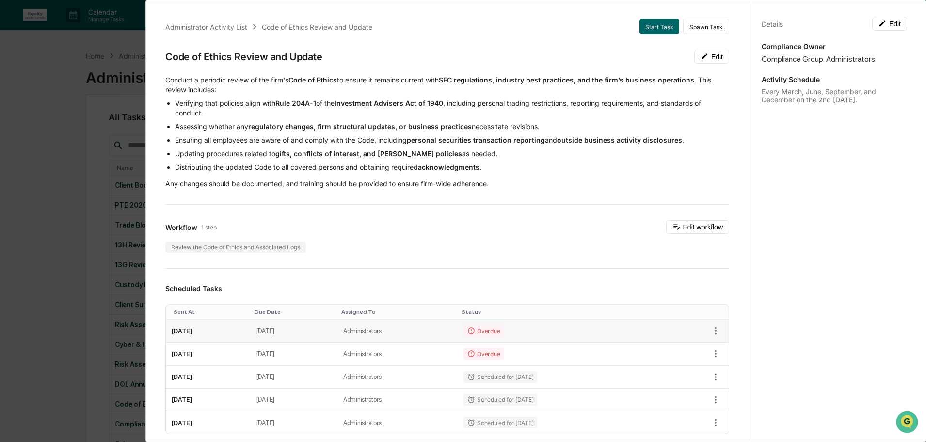
click at [217, 328] on td "[DATE]" at bounding box center [208, 331] width 85 height 23
click at [657, 21] on button "Start Task" at bounding box center [660, 27] width 40 height 16
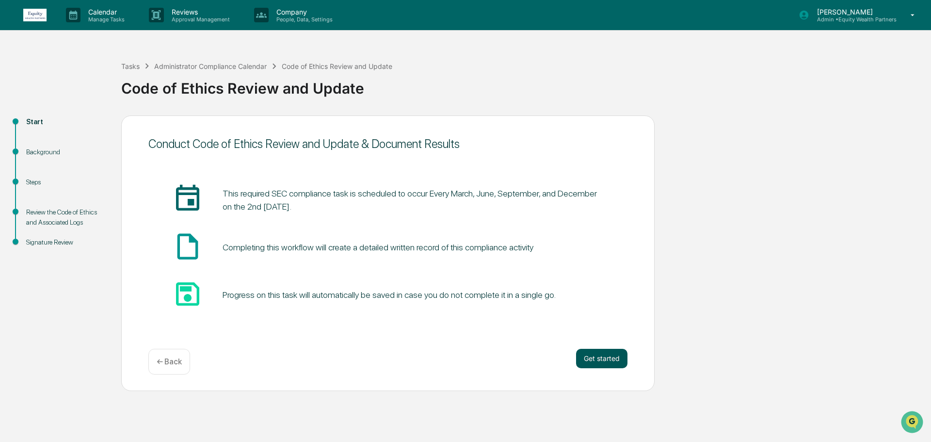
click at [609, 358] on button "Get started" at bounding box center [601, 358] width 51 height 19
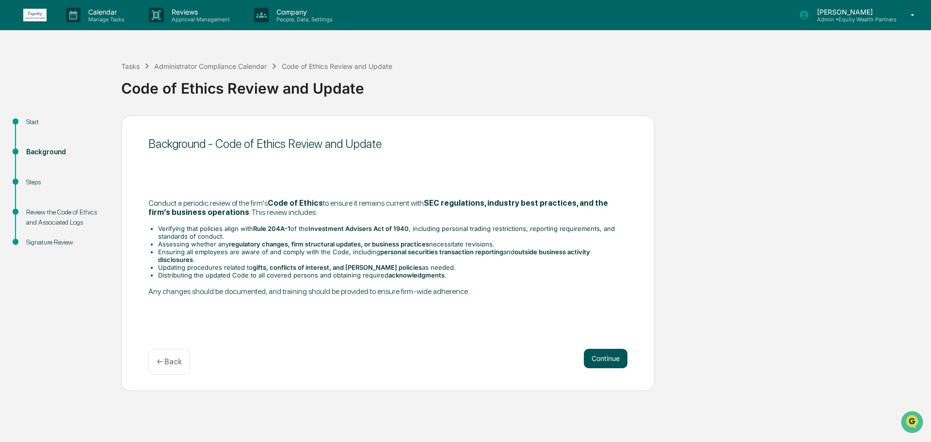
click at [609, 359] on button "Continue" at bounding box center [606, 358] width 44 height 19
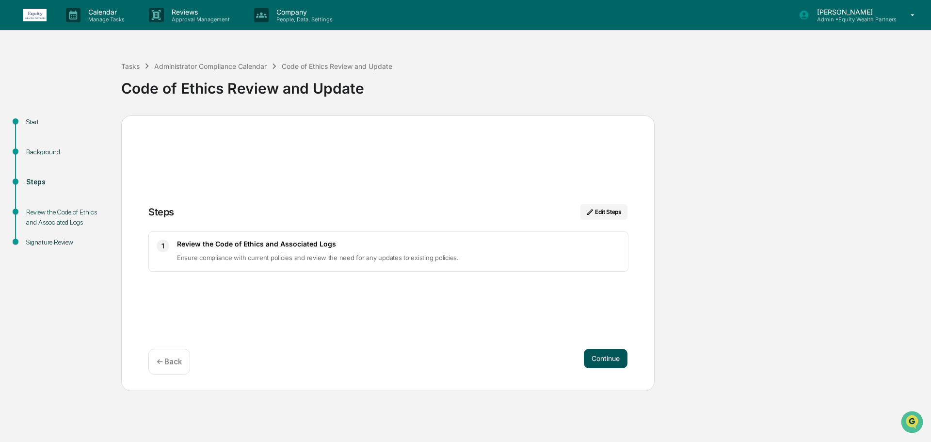
click at [607, 359] on button "Continue" at bounding box center [606, 358] width 44 height 19
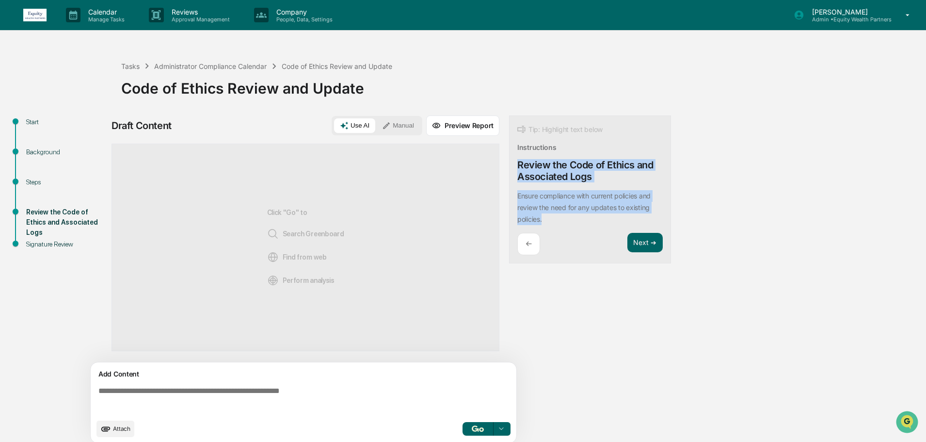
drag, startPoint x: 517, startPoint y: 162, endPoint x: 620, endPoint y: 220, distance: 118.1
click at [620, 220] on div "Tip: Highlight text below Instructions Review the Code of Ethics and Associated…" at bounding box center [590, 189] width 162 height 148
copy div "Review the Code of Ethics and Associated Logs Ensure compliance with current po…"
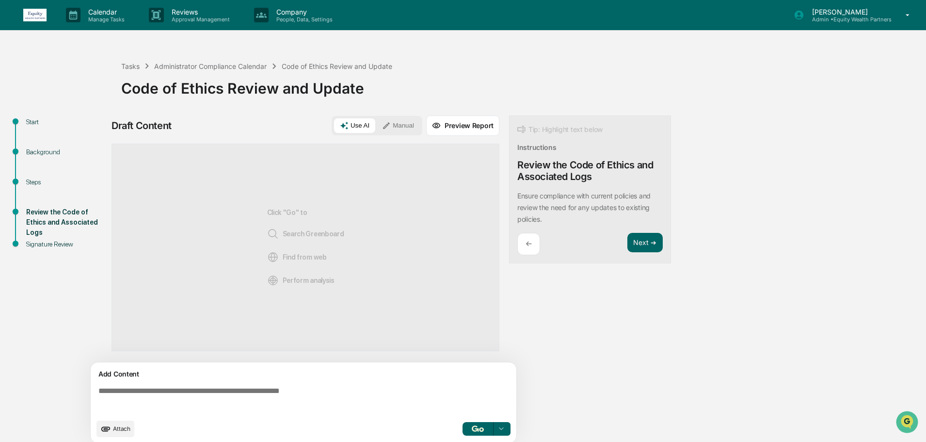
click at [219, 389] on textarea at bounding box center [306, 400] width 422 height 35
paste textarea "**********"
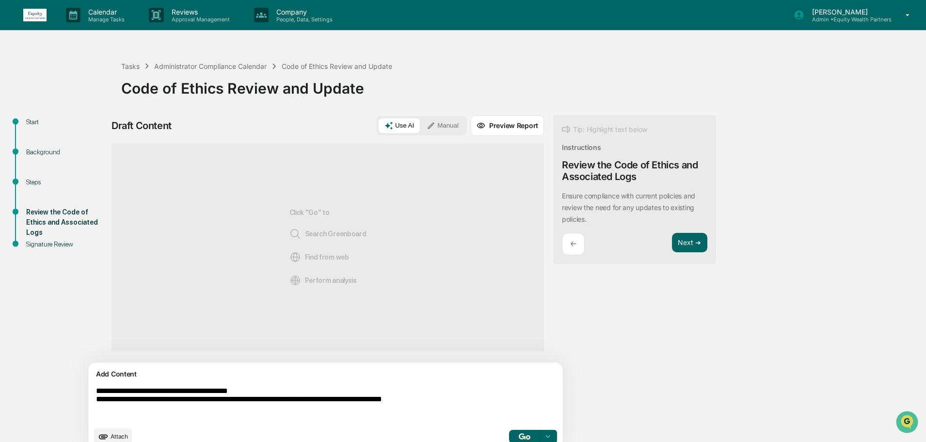
type textarea "**********"
click at [509, 436] on button "button" at bounding box center [524, 437] width 31 height 14
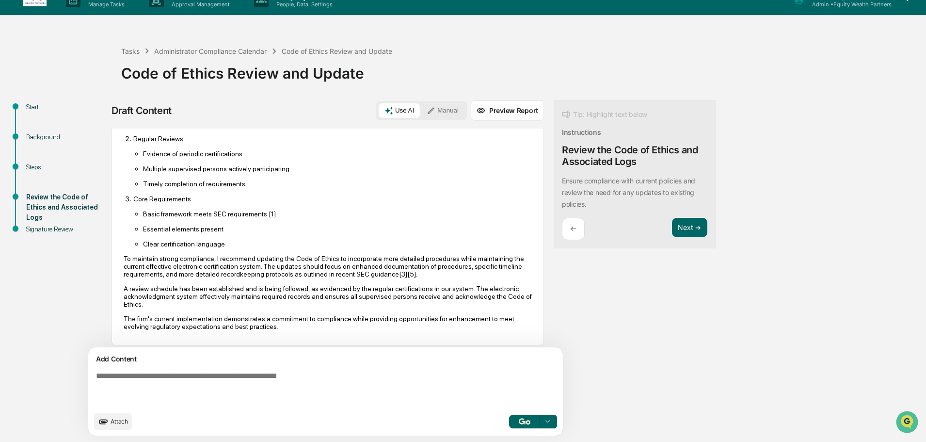
scroll to position [773, 0]
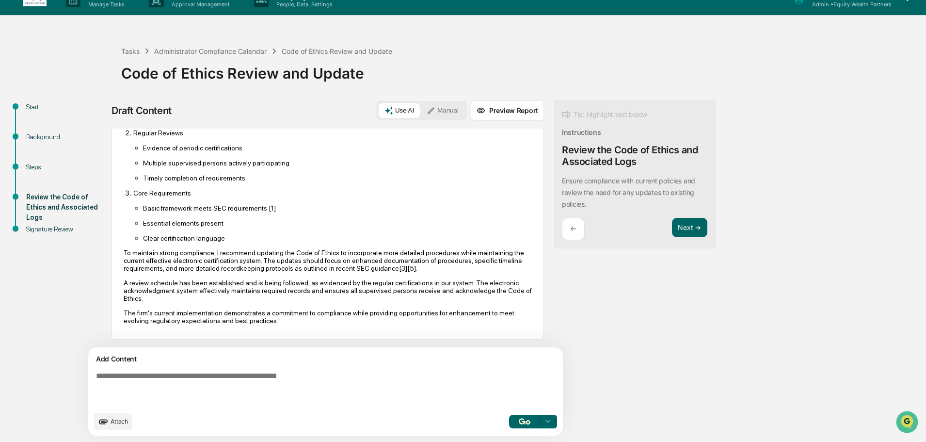
click at [427, 109] on icon at bounding box center [431, 110] width 9 height 9
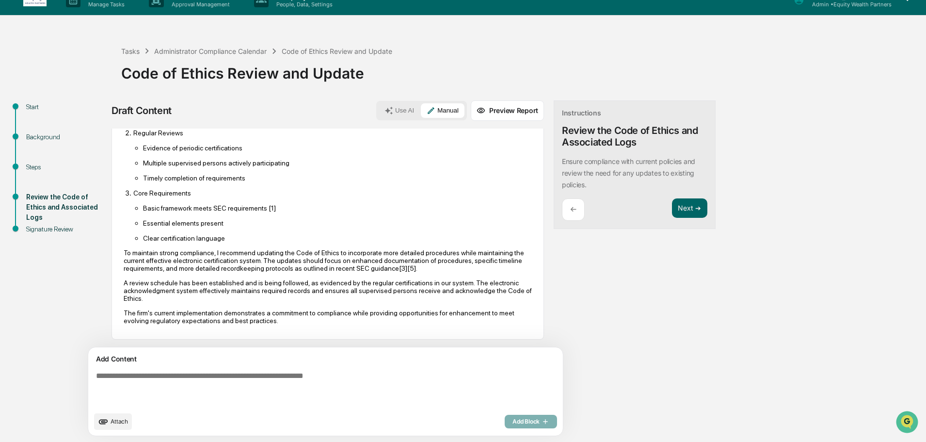
click at [243, 379] on textarea at bounding box center [303, 389] width 422 height 43
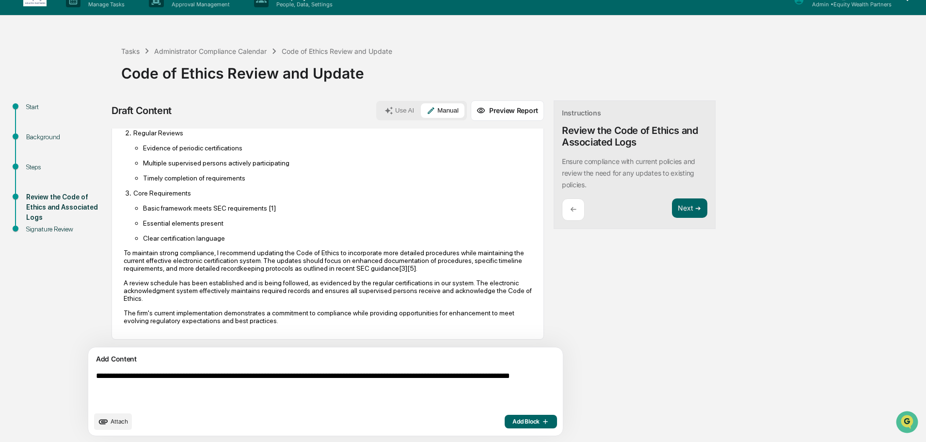
type textarea "**********"
click at [513, 423] on span "Add Block" at bounding box center [531, 422] width 37 height 8
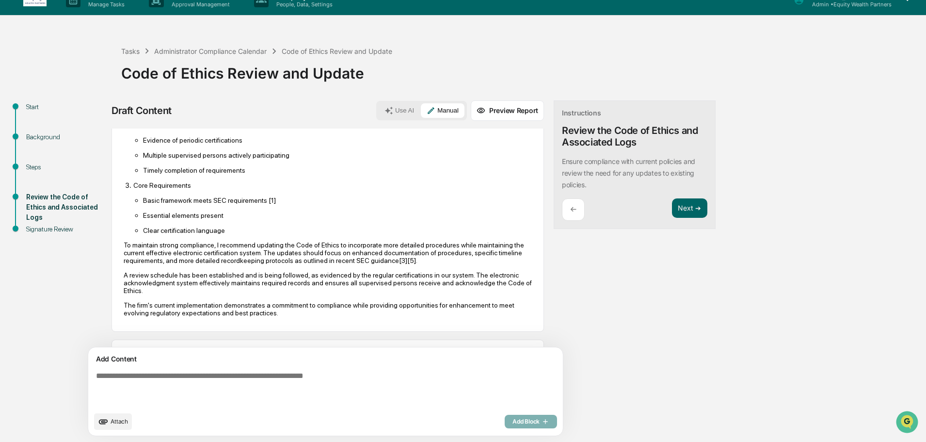
scroll to position [834, 0]
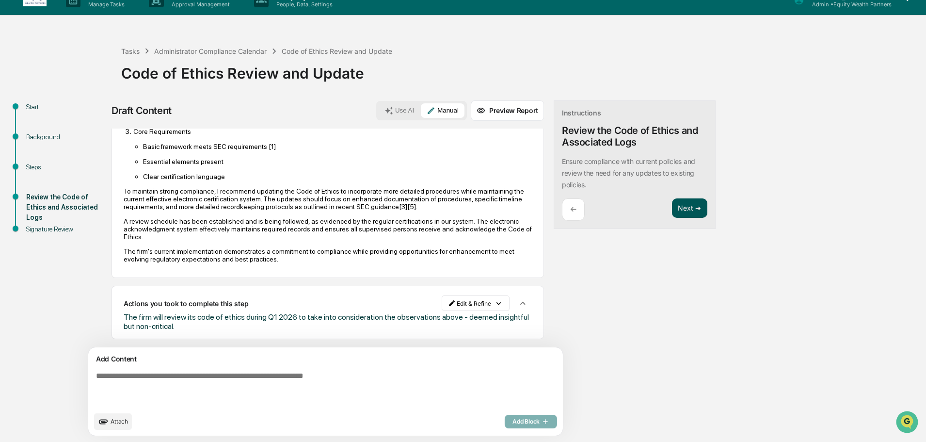
click at [672, 211] on button "Next ➔" at bounding box center [689, 208] width 35 height 20
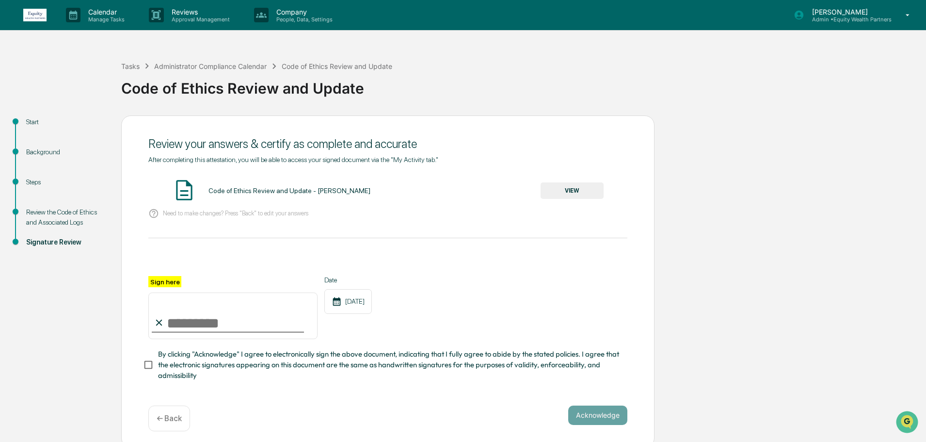
click at [208, 325] on input "Sign here" at bounding box center [232, 315] width 169 height 47
type input "**********"
click at [606, 413] on button "Acknowledge" at bounding box center [597, 414] width 59 height 19
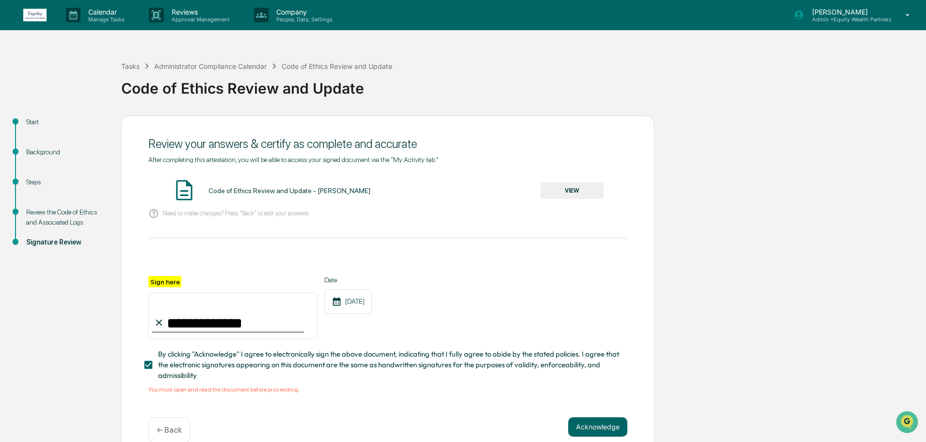
click at [587, 188] on button "VIEW" at bounding box center [572, 190] width 63 height 16
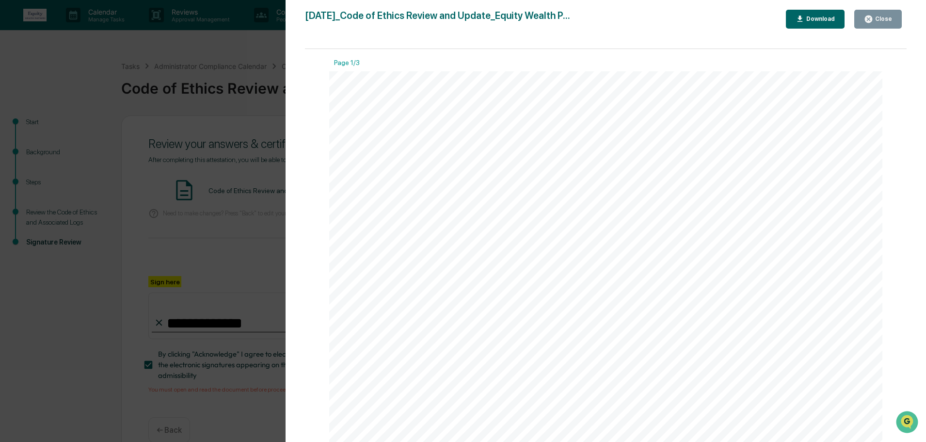
click at [880, 18] on div "Close" at bounding box center [882, 19] width 19 height 7
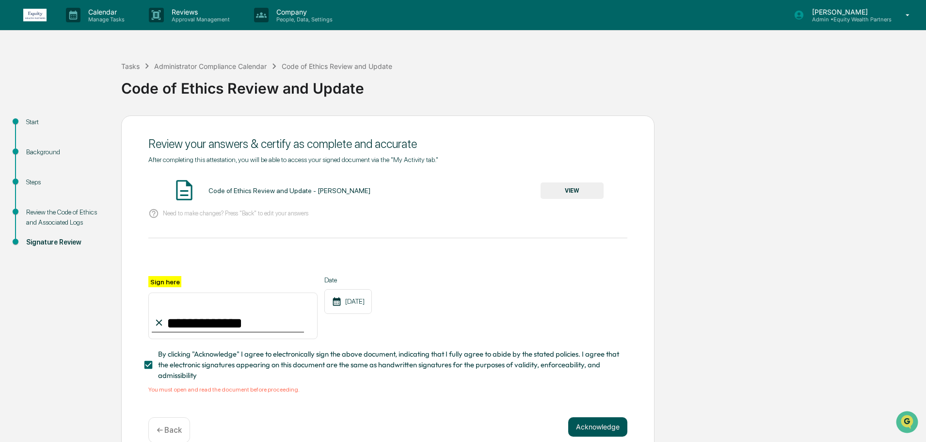
click at [618, 429] on button "Acknowledge" at bounding box center [597, 426] width 59 height 19
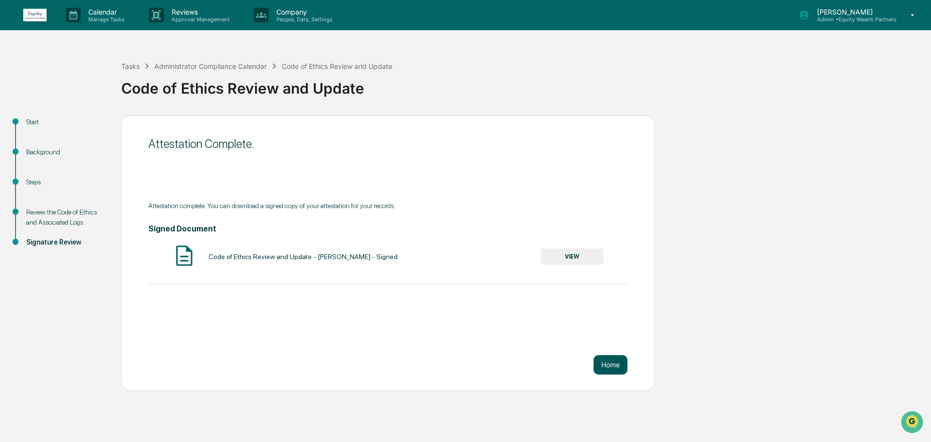
click at [609, 366] on button "Home" at bounding box center [611, 364] width 34 height 19
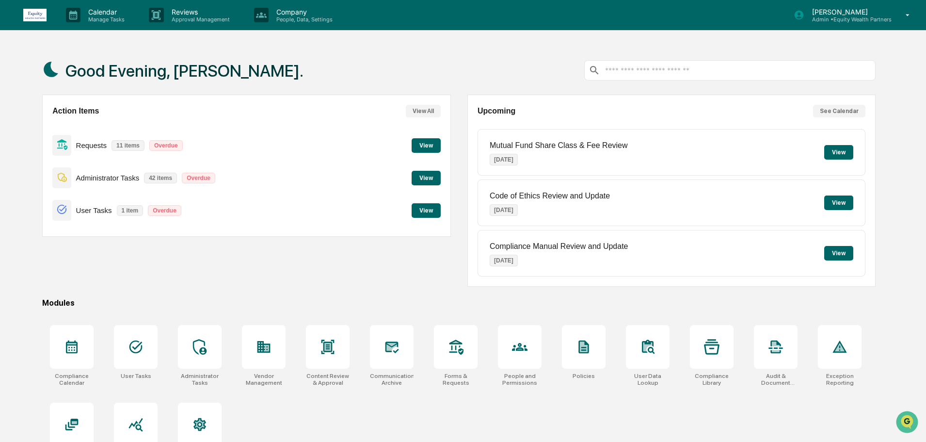
click at [427, 178] on button "View" at bounding box center [426, 178] width 29 height 15
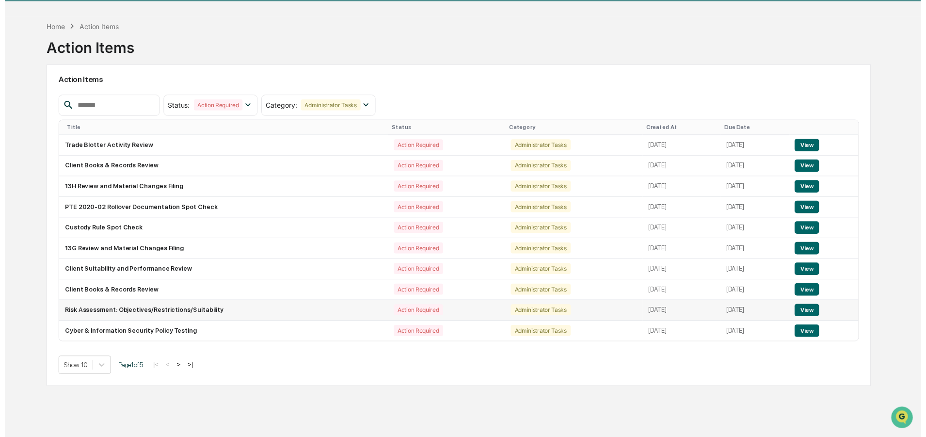
scroll to position [46, 0]
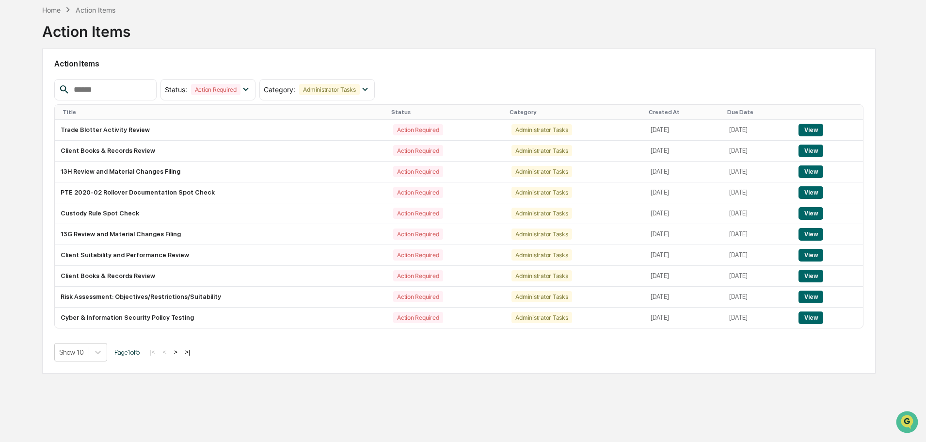
click at [191, 352] on button ">|" at bounding box center [187, 352] width 11 height 8
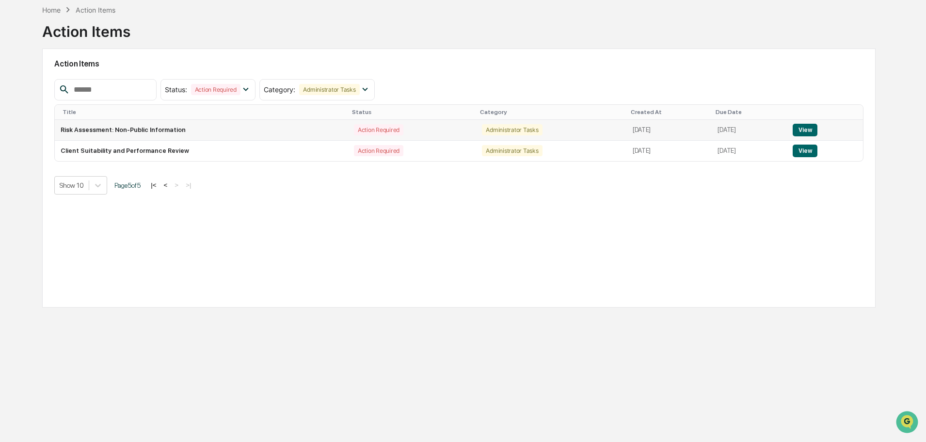
click at [138, 128] on td "Risk Assessment: Non-Public Information" at bounding box center [201, 130] width 293 height 21
click at [815, 129] on button "View" at bounding box center [805, 130] width 25 height 13
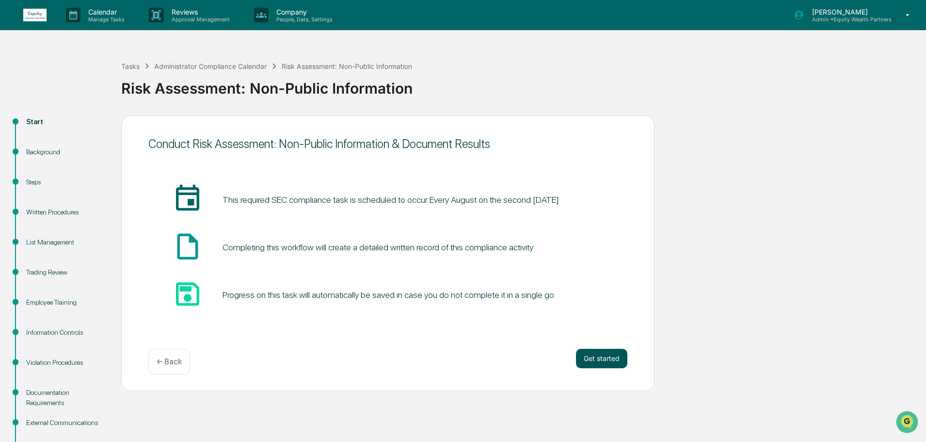
click at [608, 361] on button "Get started" at bounding box center [601, 358] width 51 height 19
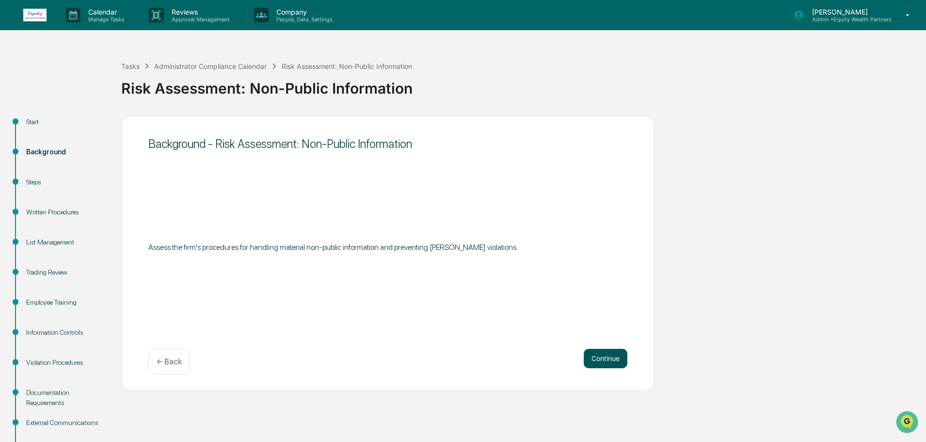
click at [609, 359] on button "Continue" at bounding box center [606, 358] width 44 height 19
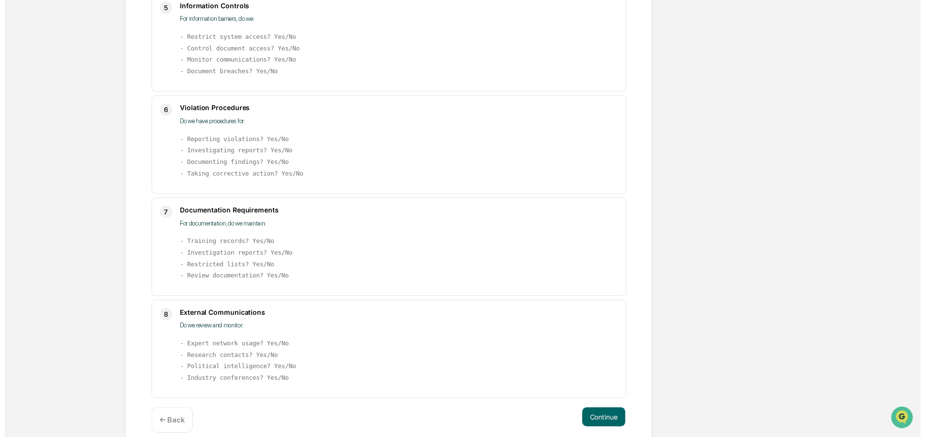
scroll to position [596, 0]
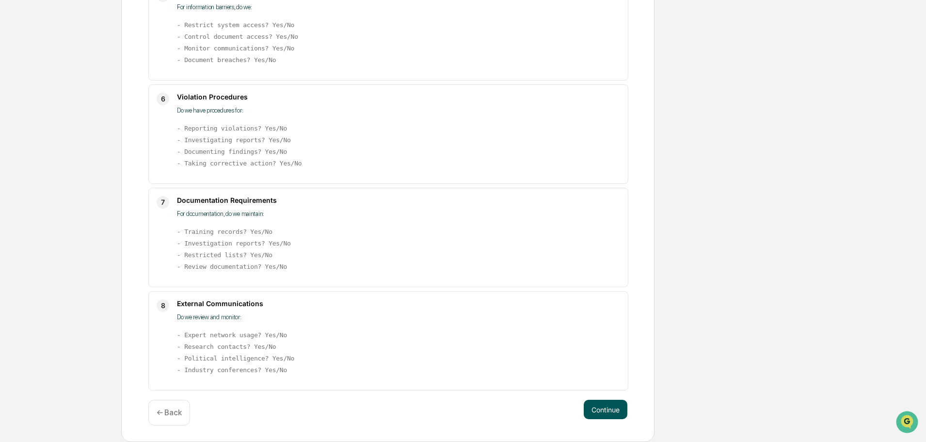
click at [610, 406] on button "Continue" at bounding box center [606, 409] width 44 height 19
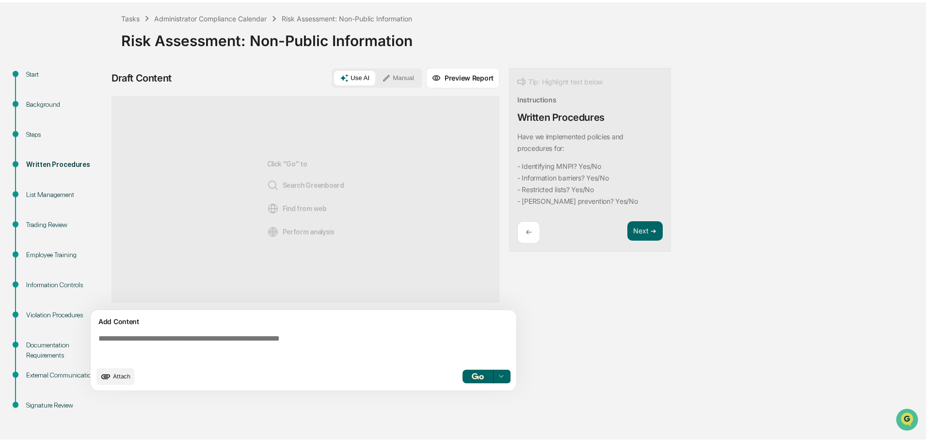
scroll to position [45, 0]
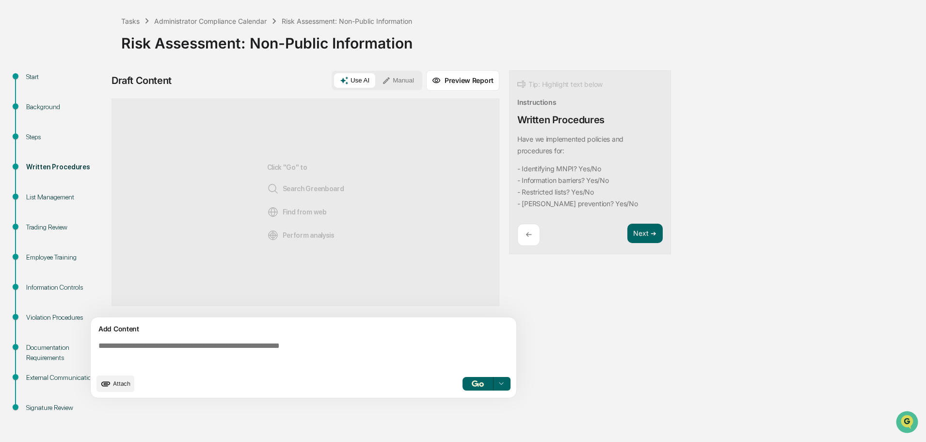
drag, startPoint x: 517, startPoint y: 138, endPoint x: 635, endPoint y: 201, distance: 133.4
click at [635, 201] on div "Tip: Highlight text below Instructions Written Procedures Have we implemented p…" at bounding box center [590, 162] width 162 height 184
copy div "Have we implemented policies and procedures for: - Identifying MNPI? Yes/No - I…"
click at [190, 351] on textarea at bounding box center [306, 355] width 422 height 35
paste textarea "**********"
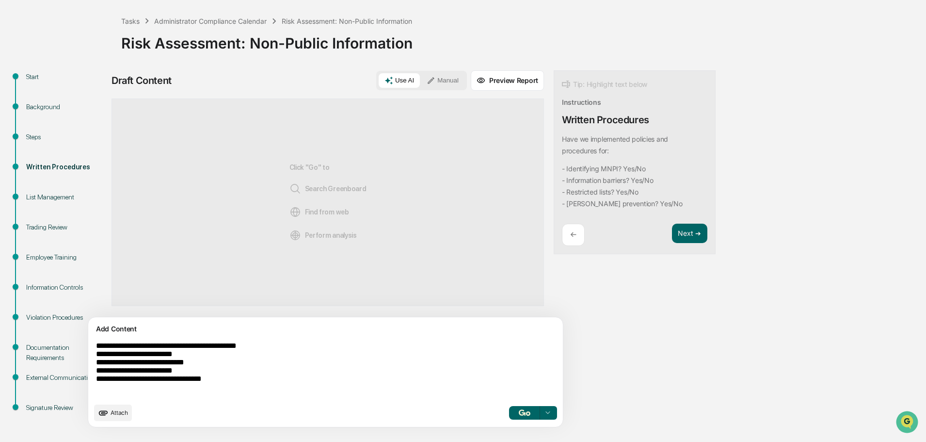
type textarea "**********"
click at [509, 413] on button "button" at bounding box center [524, 413] width 31 height 14
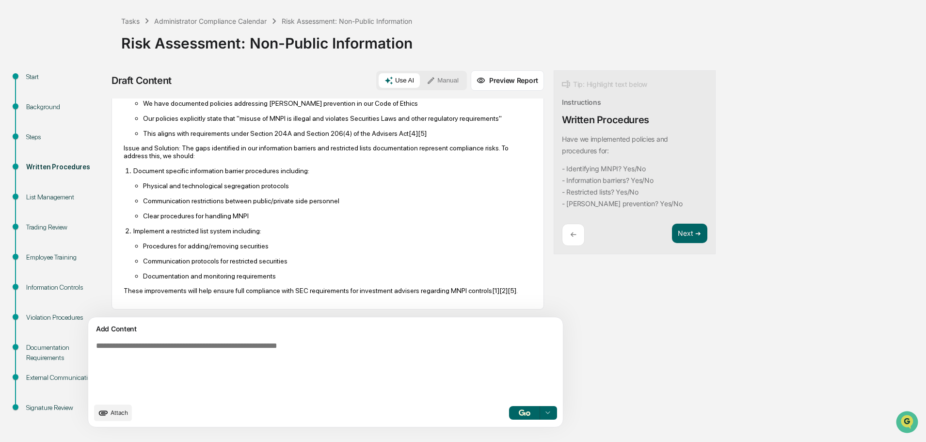
scroll to position [333, 0]
click at [672, 230] on button "Next ➔" at bounding box center [689, 234] width 35 height 20
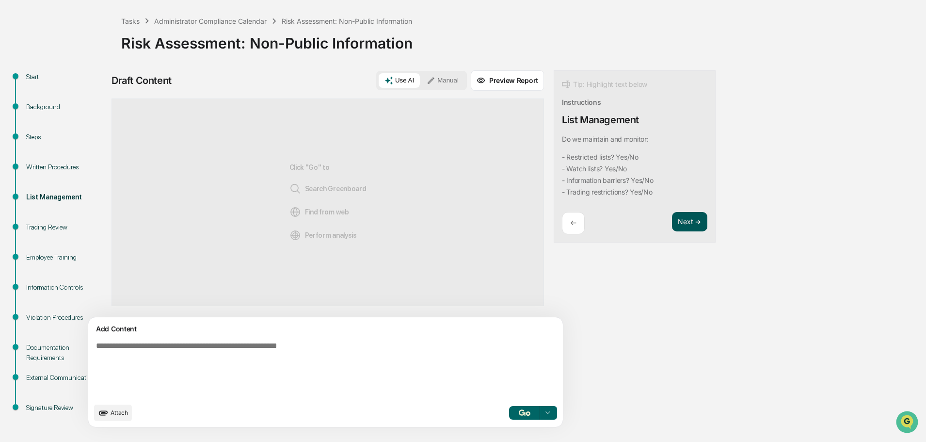
scroll to position [0, 0]
click at [421, 82] on button "Manual" at bounding box center [443, 80] width 44 height 15
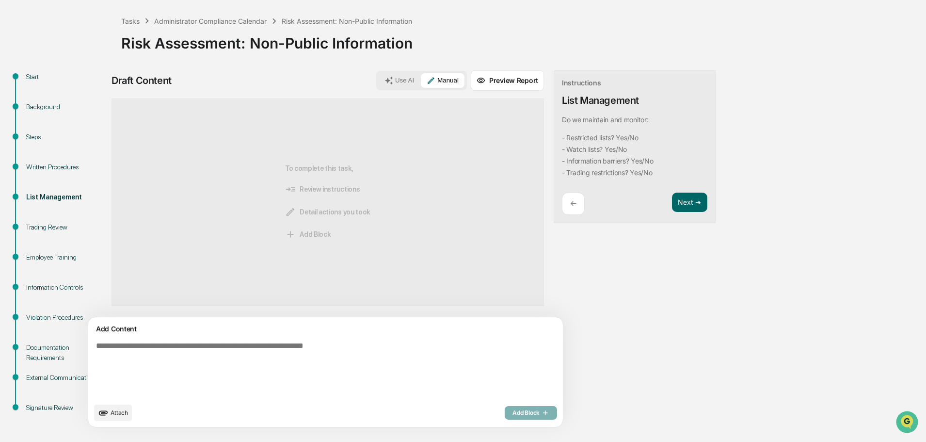
click at [263, 363] on textarea at bounding box center [303, 370] width 422 height 64
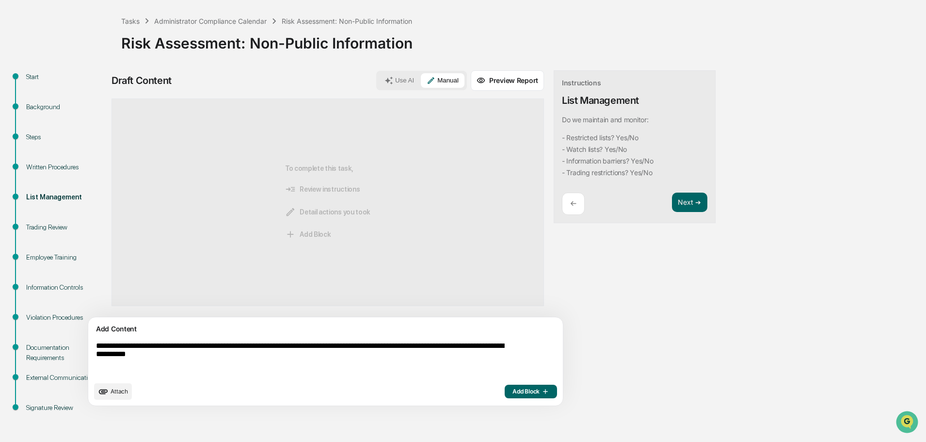
type textarea "**********"
click at [540, 390] on icon "button" at bounding box center [545, 392] width 10 height 8
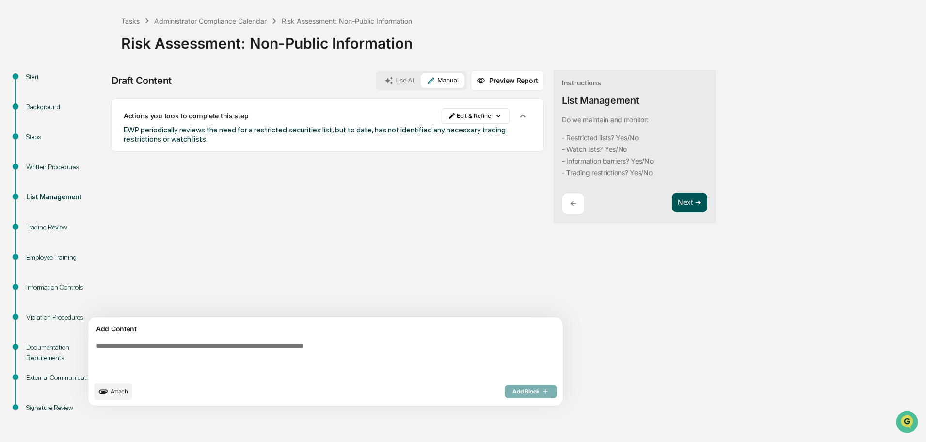
click at [672, 202] on button "Next ➔" at bounding box center [689, 203] width 35 height 20
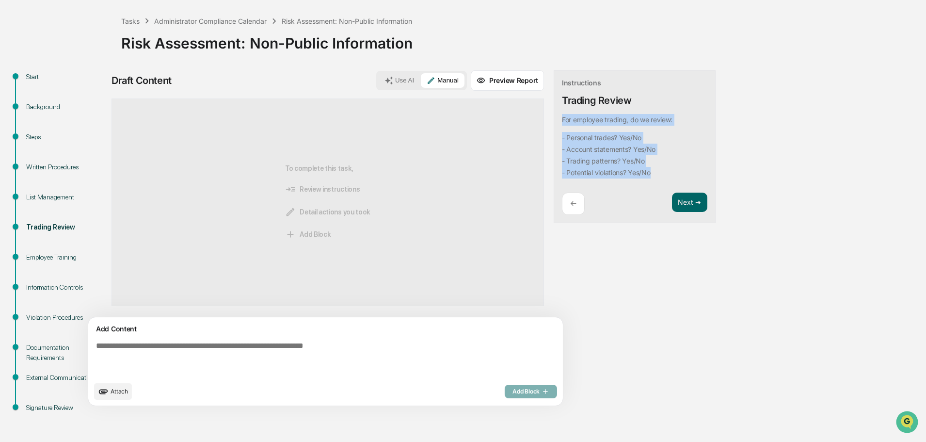
drag, startPoint x: 516, startPoint y: 117, endPoint x: 615, endPoint y: 169, distance: 112.2
click at [615, 169] on div "Instructions Trading Review For employee trading, do we review: - Personal trad…" at bounding box center [635, 146] width 162 height 153
copy div "For employee trading, do we review: - Personal trades? Yes/No - Account stateme…"
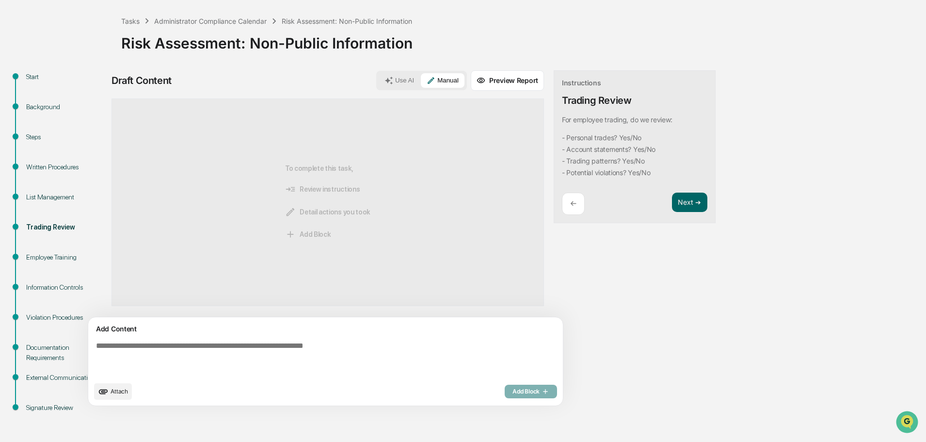
click at [256, 365] on textarea at bounding box center [303, 359] width 422 height 43
paste textarea "**********"
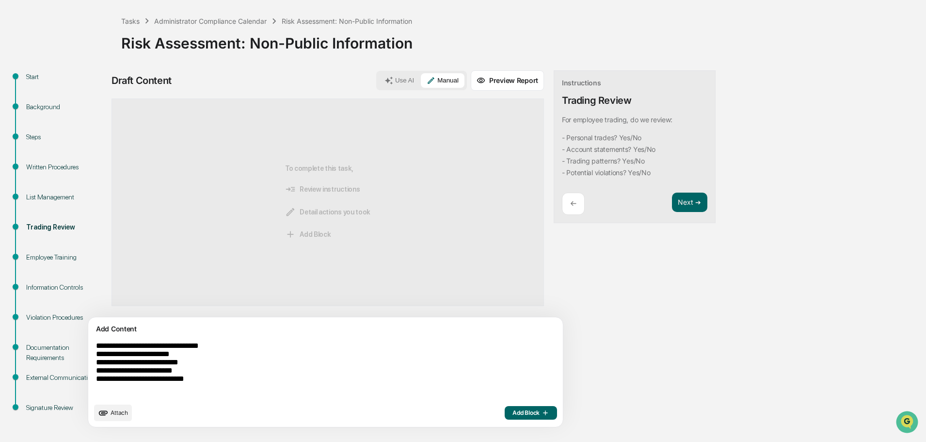
type textarea "**********"
click at [379, 83] on button "Use AI" at bounding box center [399, 80] width 41 height 15
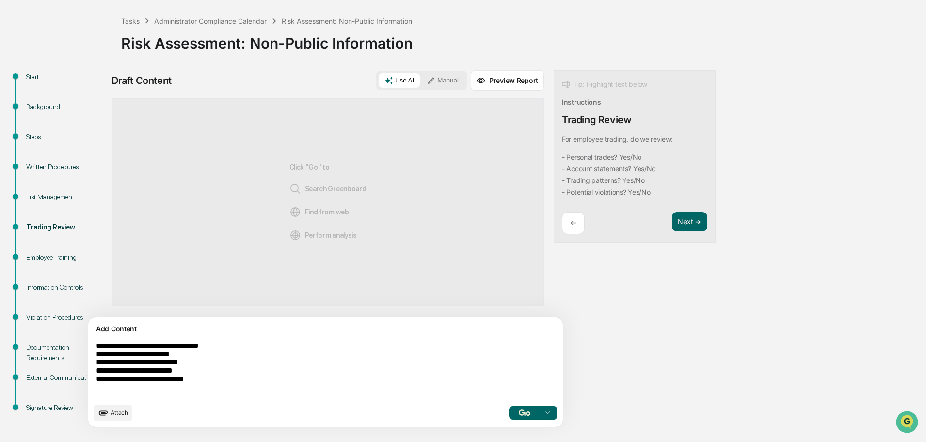
click at [519, 410] on img "button" at bounding box center [525, 412] width 12 height 6
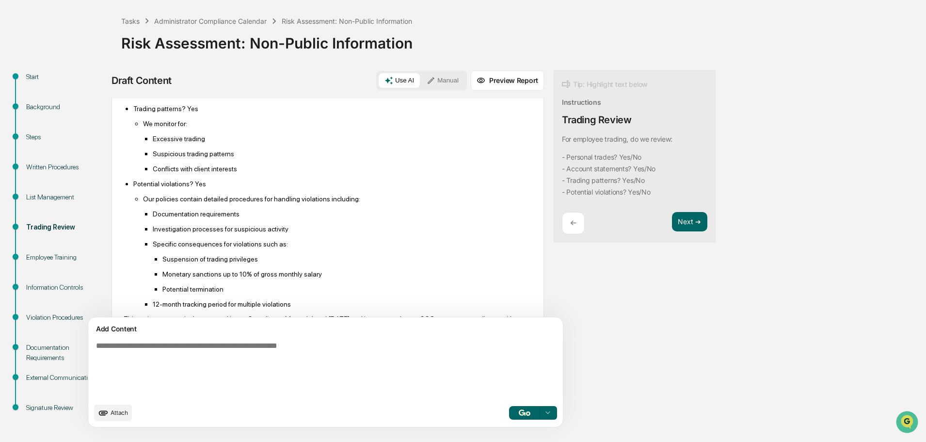
scroll to position [279, 0]
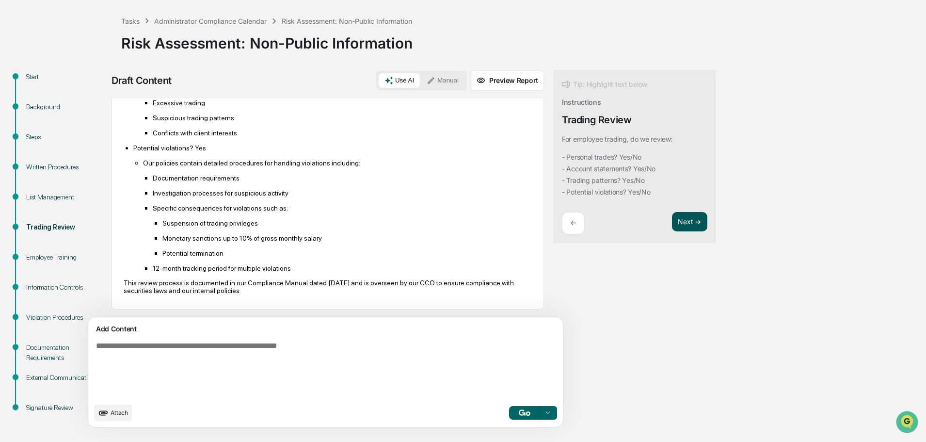
click at [672, 226] on button "Next ➔" at bounding box center [689, 222] width 35 height 20
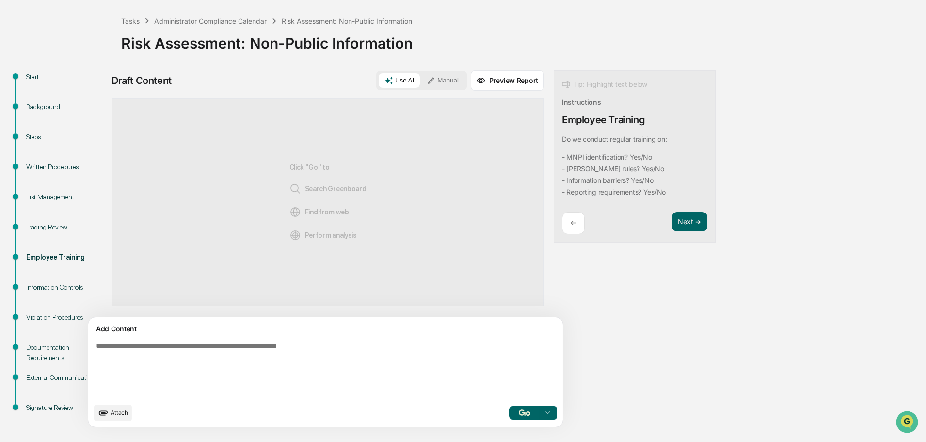
drag, startPoint x: 518, startPoint y: 137, endPoint x: 637, endPoint y: 190, distance: 129.6
click at [637, 190] on div "Tip: Highlight text below Instructions Employee Training Do we conduct regular …" at bounding box center [635, 156] width 162 height 173
copy div "Do we conduct regular training on: - MNPI identification? Yes/No - [PERSON_NAME…"
click at [188, 348] on textarea at bounding box center [303, 370] width 422 height 64
paste textarea "**********"
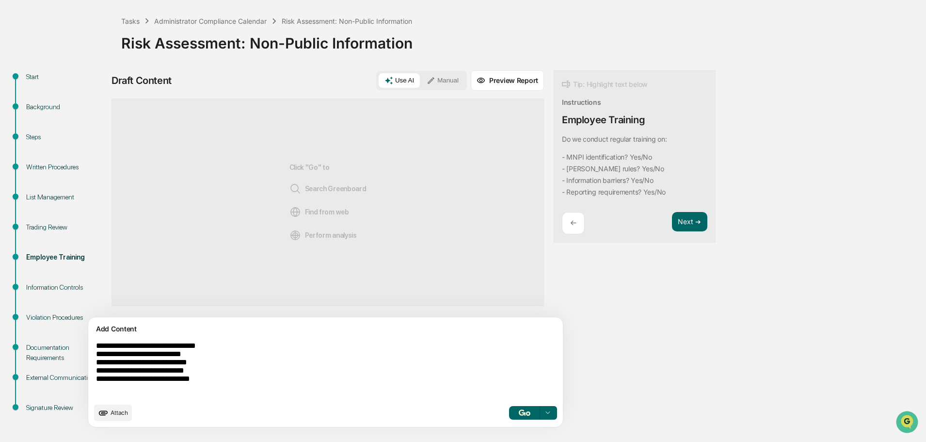
type textarea "**********"
click at [519, 411] on img "button" at bounding box center [525, 412] width 12 height 6
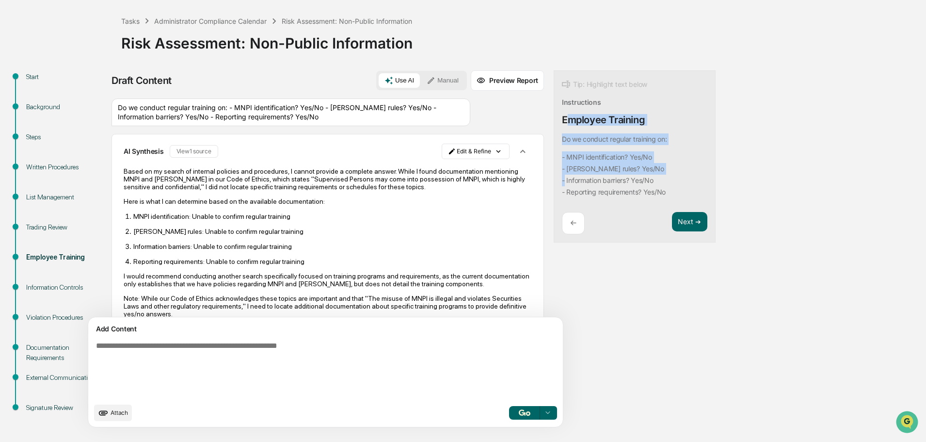
drag, startPoint x: 520, startPoint y: 118, endPoint x: 638, endPoint y: 171, distance: 128.7
click at [638, 171] on div "Tip: Highlight text below Instructions Employee Training Do we conduct regular …" at bounding box center [635, 156] width 162 height 173
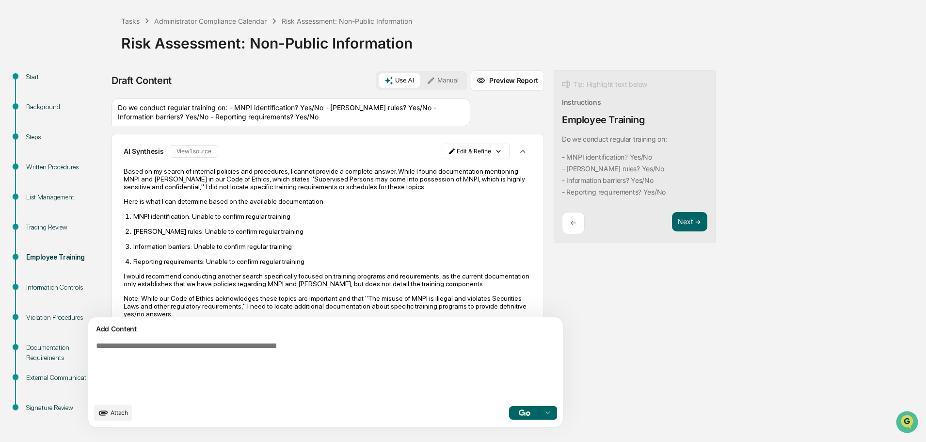
click at [562, 118] on div "Employee Training" at bounding box center [603, 120] width 83 height 12
click at [554, 118] on div "Tip: Highlight text below Instructions Employee Training Do we conduct regular …" at bounding box center [635, 156] width 162 height 173
drag, startPoint x: 519, startPoint y: 118, endPoint x: 625, endPoint y: 193, distance: 129.4
click at [625, 193] on div "Tip: Highlight text below Instructions Employee Training Do we conduct regular …" at bounding box center [635, 156] width 162 height 173
copy div "Employee Training Do we conduct regular training on: - MNPI identification? Yes…"
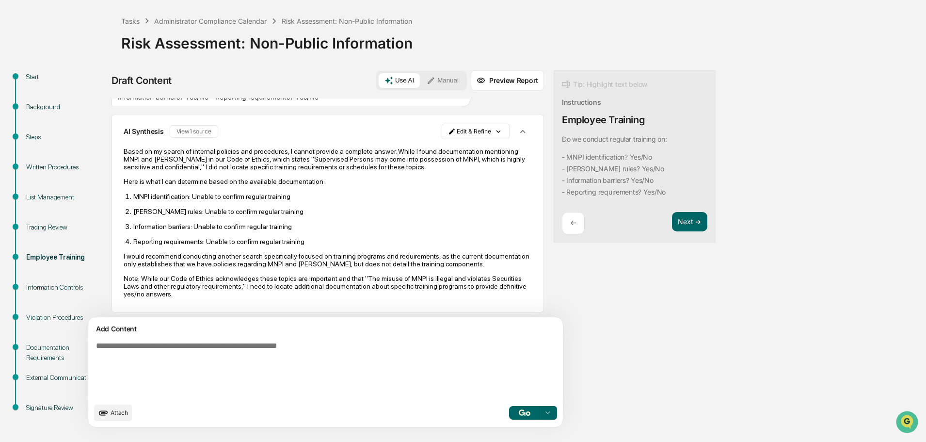
scroll to position [31, 0]
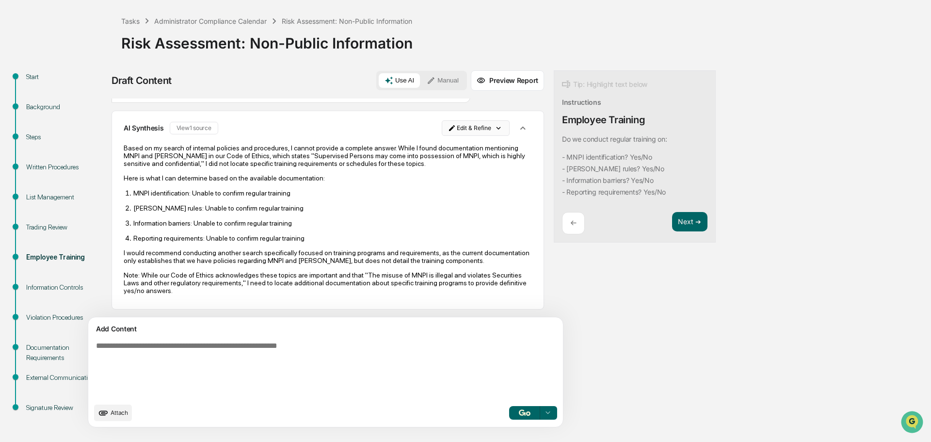
click at [454, 122] on html "Calendar Manage Tasks Reviews Approval Management Company People, Data, Setting…" at bounding box center [465, 176] width 931 height 442
click at [437, 156] on div "Delete Result" at bounding box center [427, 156] width 71 height 16
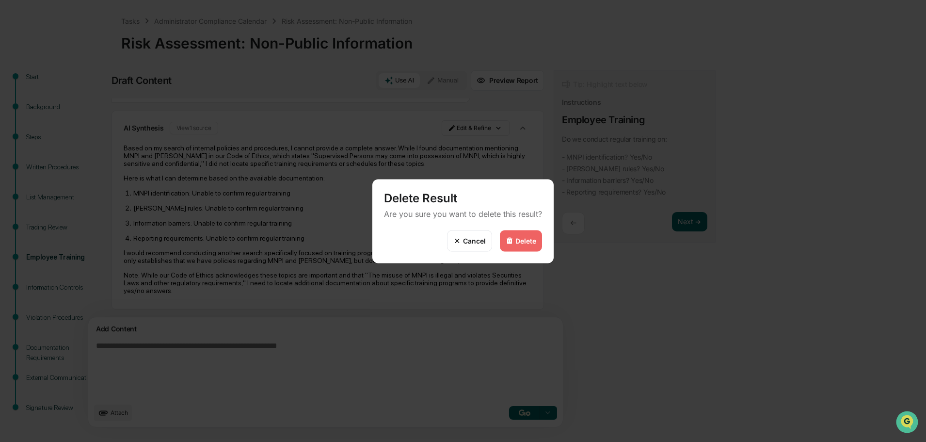
click at [522, 241] on div "Delete" at bounding box center [526, 241] width 21 height 8
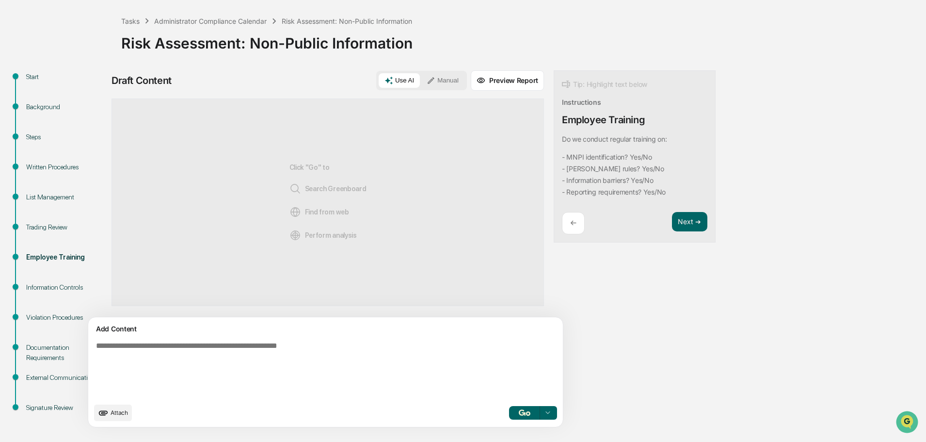
scroll to position [0, 0]
click at [421, 85] on button "Manual" at bounding box center [443, 80] width 44 height 15
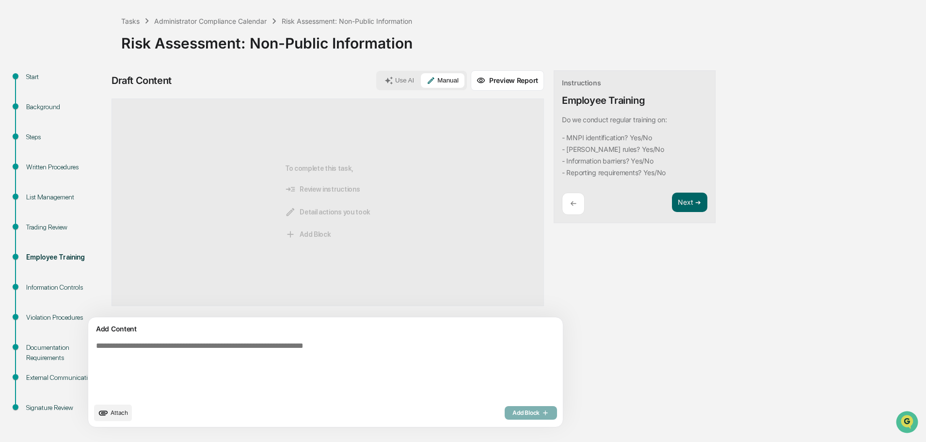
click at [266, 369] on textarea at bounding box center [303, 370] width 422 height 64
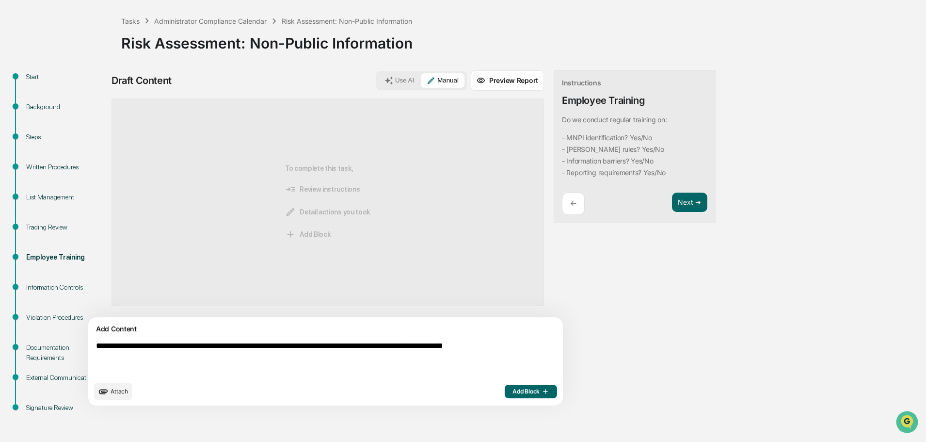
type textarea "**********"
click at [513, 388] on span "Add Block" at bounding box center [531, 392] width 37 height 8
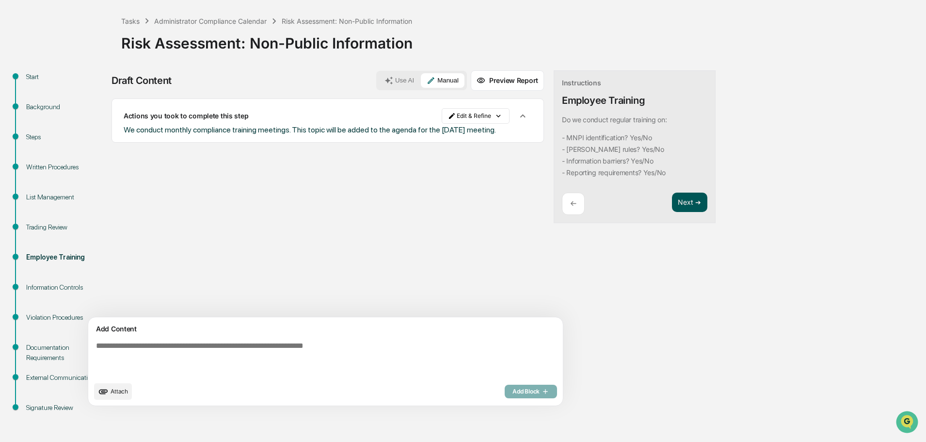
click at [672, 202] on button "Next ➔" at bounding box center [689, 203] width 35 height 20
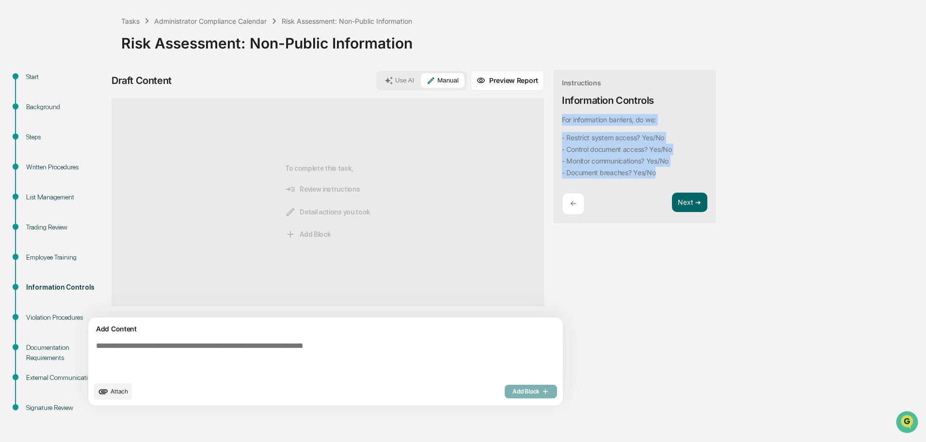
drag, startPoint x: 518, startPoint y: 118, endPoint x: 633, endPoint y: 174, distance: 128.0
click at [633, 174] on div "Instructions Information Controls For information barriers, do we: - Restrict s…" at bounding box center [635, 146] width 162 height 153
copy div "For information barriers, do we: - Restrict system access? Yes/No - Control doc…"
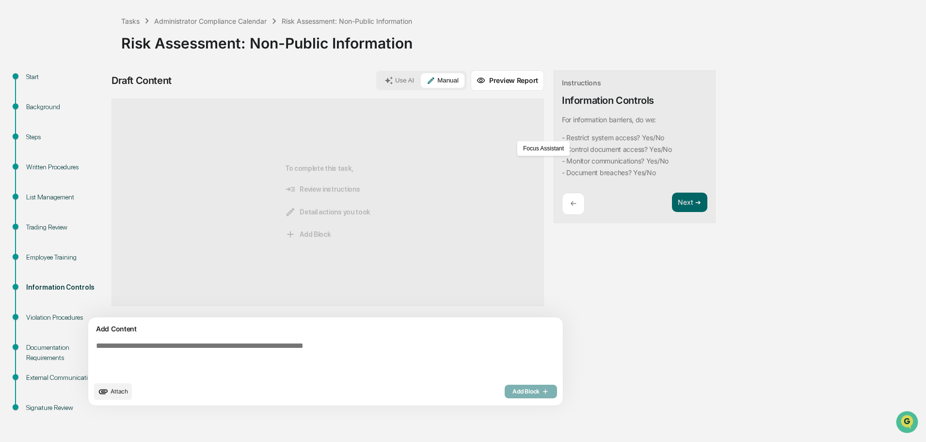
click at [241, 339] on textarea at bounding box center [303, 359] width 422 height 43
paste textarea "**********"
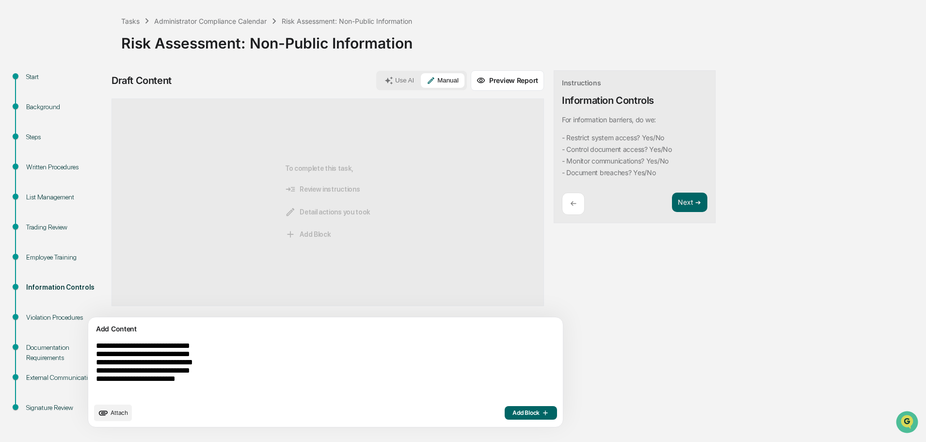
type textarea "**********"
click at [379, 82] on button "Use AI" at bounding box center [399, 80] width 41 height 15
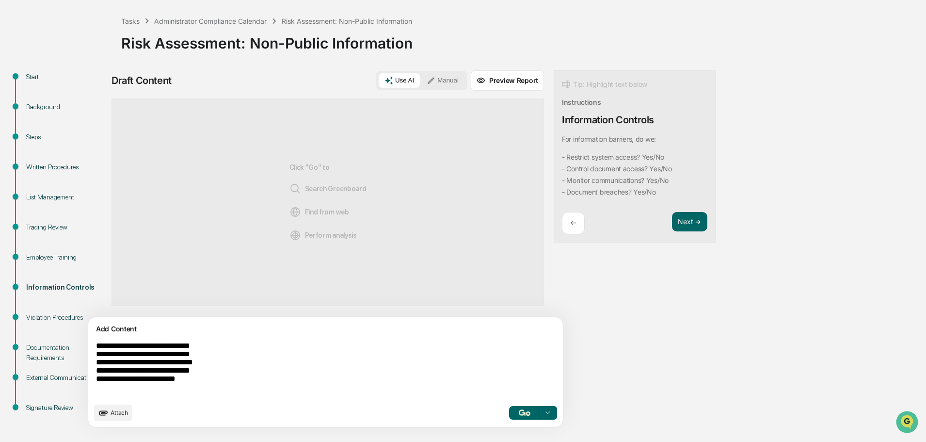
click at [509, 418] on button "button" at bounding box center [524, 413] width 31 height 14
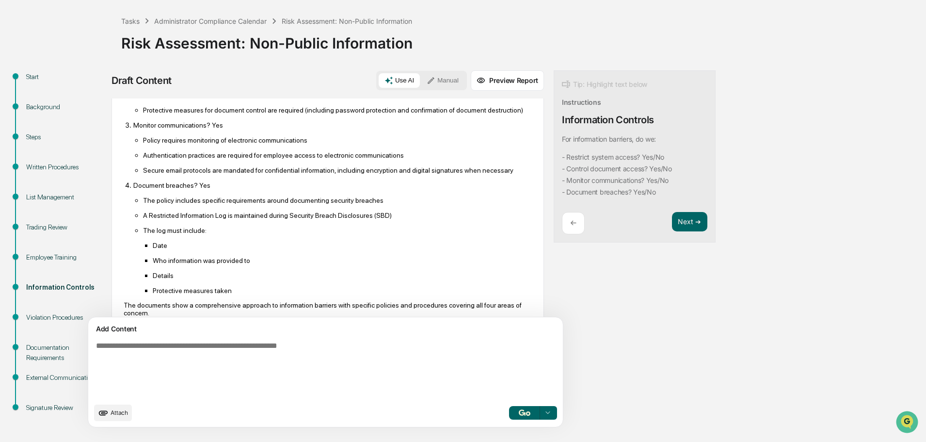
scroll to position [219, 0]
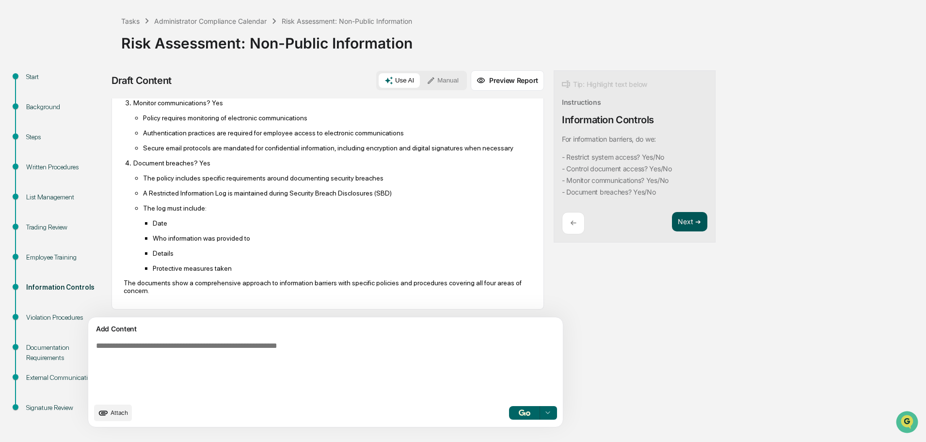
click at [672, 224] on button "Next ➔" at bounding box center [689, 222] width 35 height 20
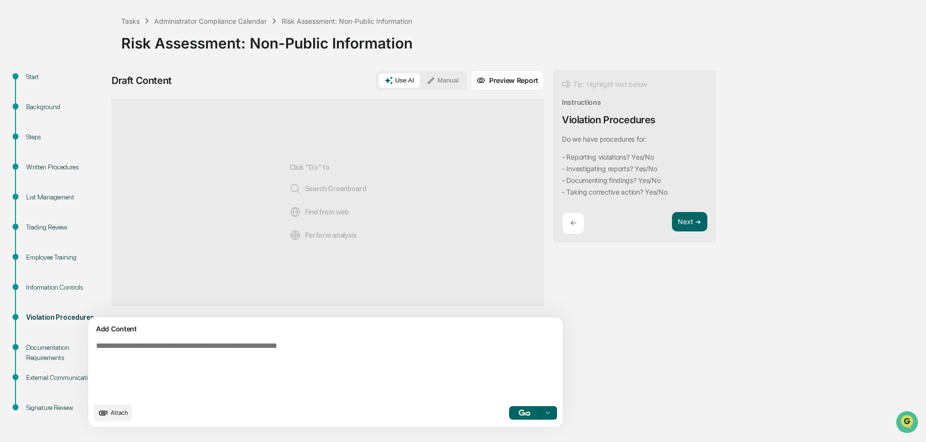
click at [562, 137] on p "Do we have procedures for:" at bounding box center [604, 139] width 85 height 8
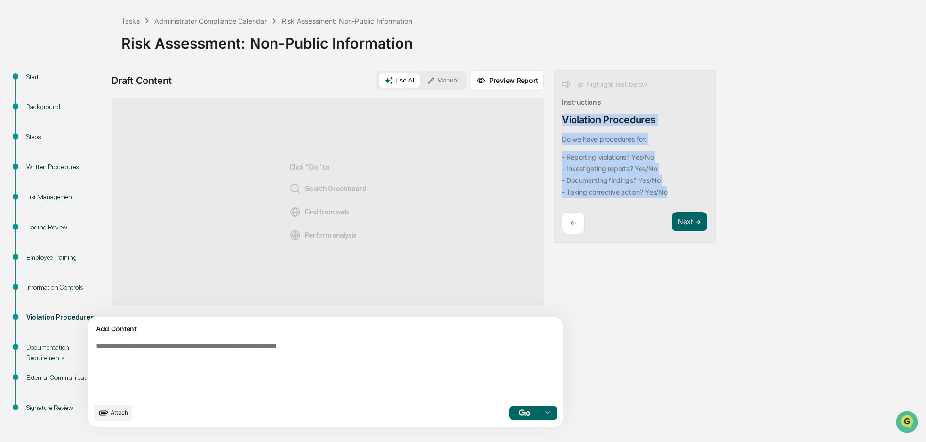
drag, startPoint x: 519, startPoint y: 118, endPoint x: 626, endPoint y: 191, distance: 129.1
click at [626, 191] on div "Tip: Highlight text below Instructions Violation Procedures Do we have procedur…" at bounding box center [635, 156] width 162 height 173
copy div "Violation Procedures Do we have procedures for: - Reporting violations? Yes/No …"
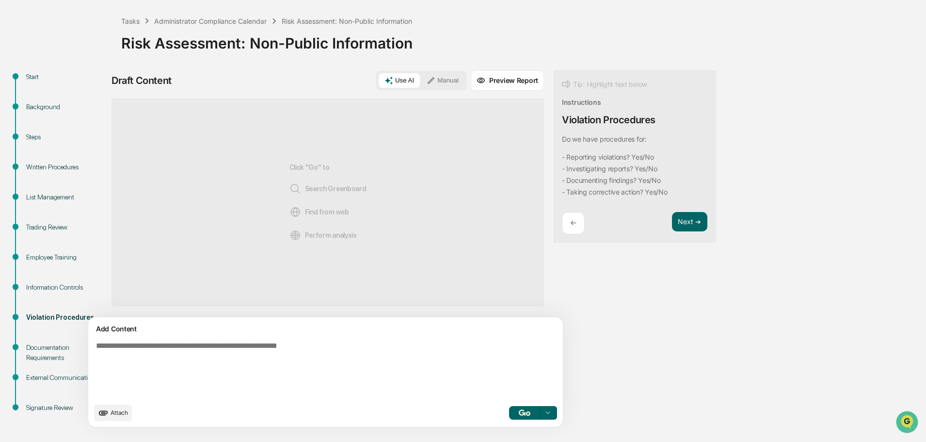
click at [169, 357] on textarea at bounding box center [303, 370] width 422 height 64
paste textarea "**********"
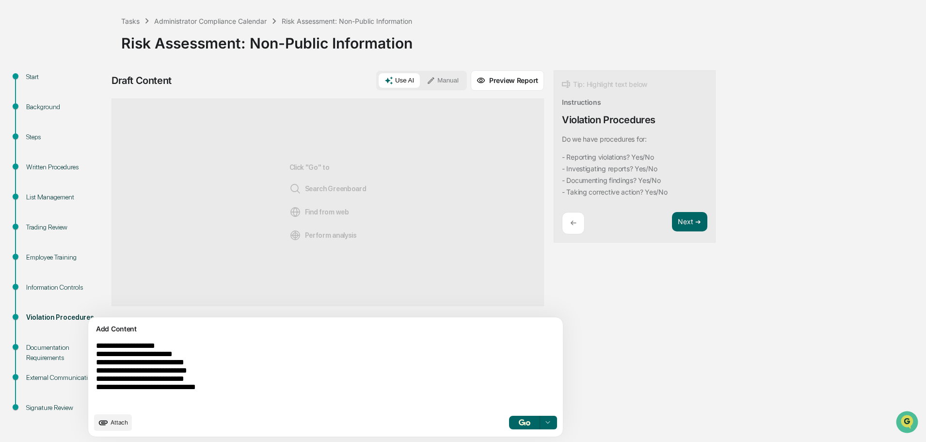
type textarea "**********"
click at [509, 423] on button "button" at bounding box center [524, 423] width 31 height 14
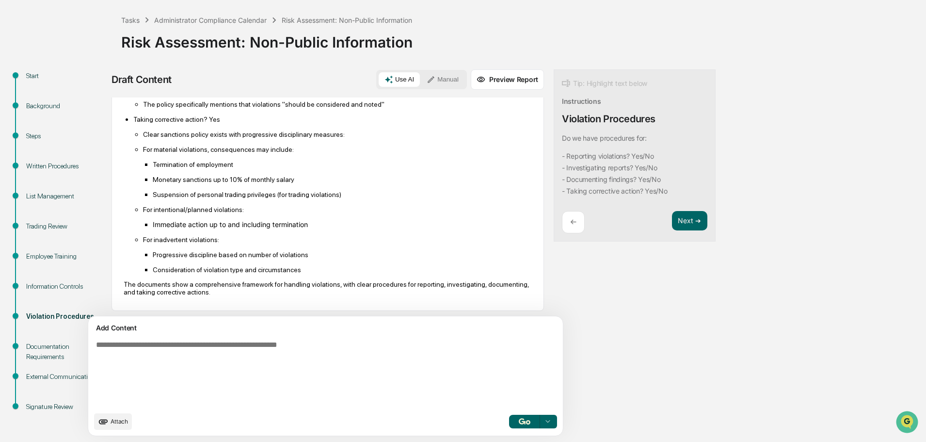
scroll to position [264, 0]
click at [672, 221] on button "Next ➔" at bounding box center [689, 221] width 35 height 20
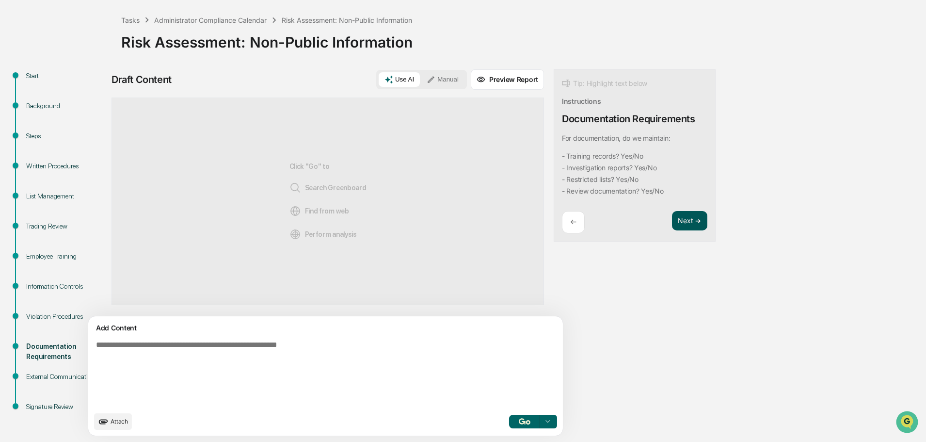
scroll to position [0, 0]
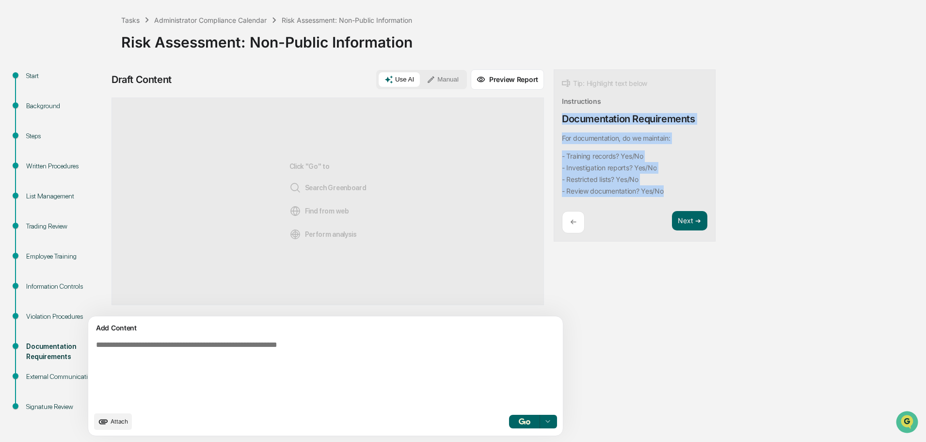
drag, startPoint x: 518, startPoint y: 116, endPoint x: 647, endPoint y: 186, distance: 147.4
click at [647, 186] on div "Tip: Highlight text below Instructions Documentation Requirements For documenta…" at bounding box center [635, 155] width 162 height 173
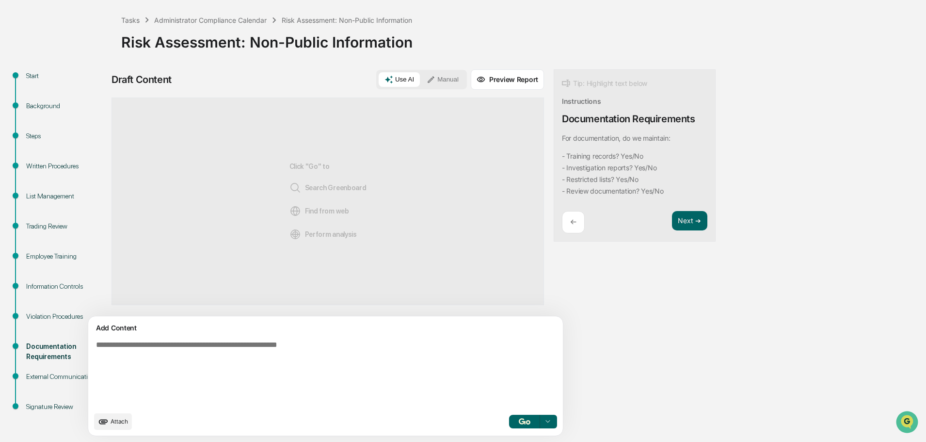
click at [272, 346] on textarea at bounding box center [303, 374] width 422 height 74
paste textarea "**********"
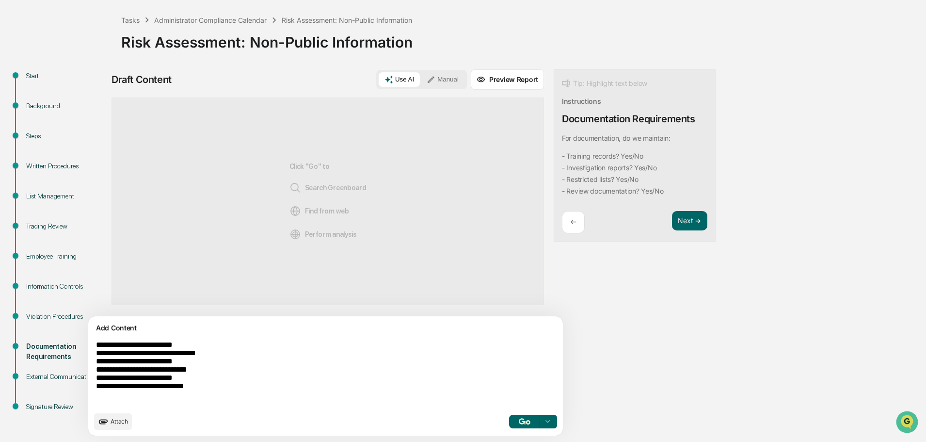
type textarea "**********"
click at [509, 420] on button "button" at bounding box center [524, 422] width 31 height 14
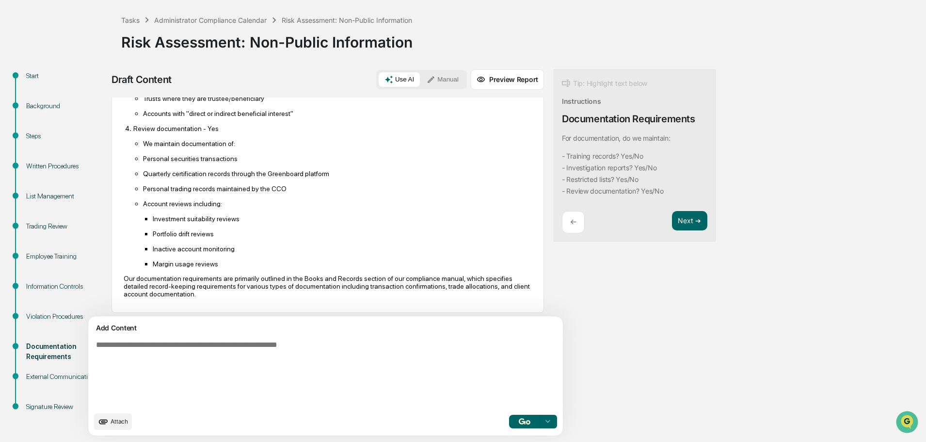
scroll to position [347, 0]
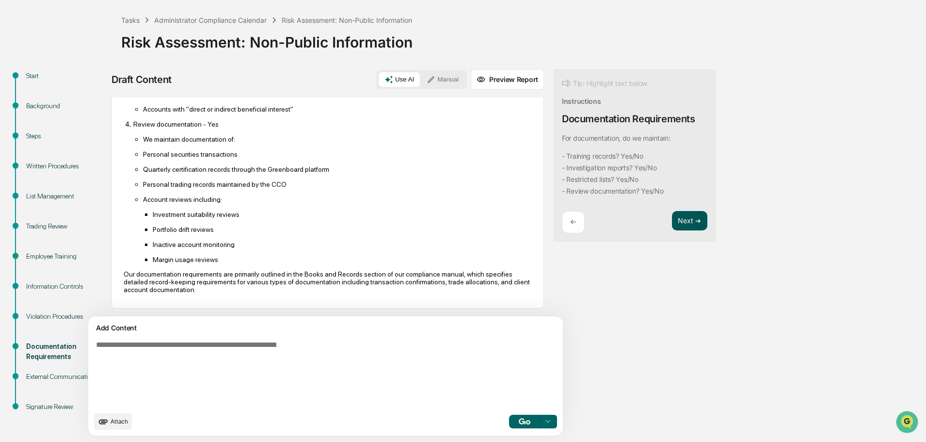
click at [672, 220] on button "Next ➔" at bounding box center [689, 221] width 35 height 20
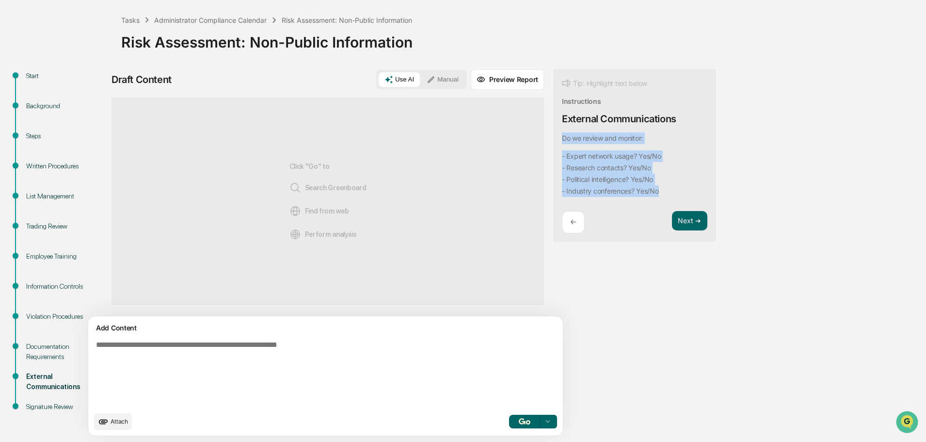
drag, startPoint x: 518, startPoint y: 137, endPoint x: 629, endPoint y: 187, distance: 121.8
click at [629, 187] on div "Tip: Highlight text below Instructions External Communications Do we review and…" at bounding box center [635, 155] width 162 height 173
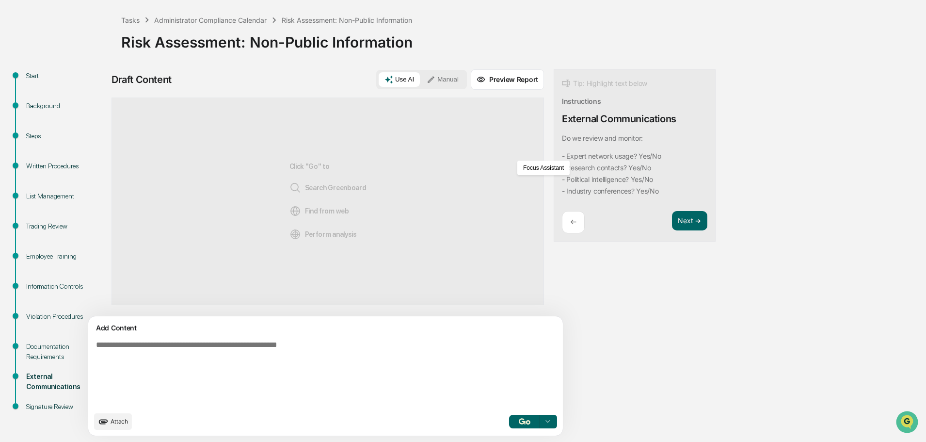
click at [276, 341] on textarea at bounding box center [303, 374] width 422 height 74
paste textarea "**********"
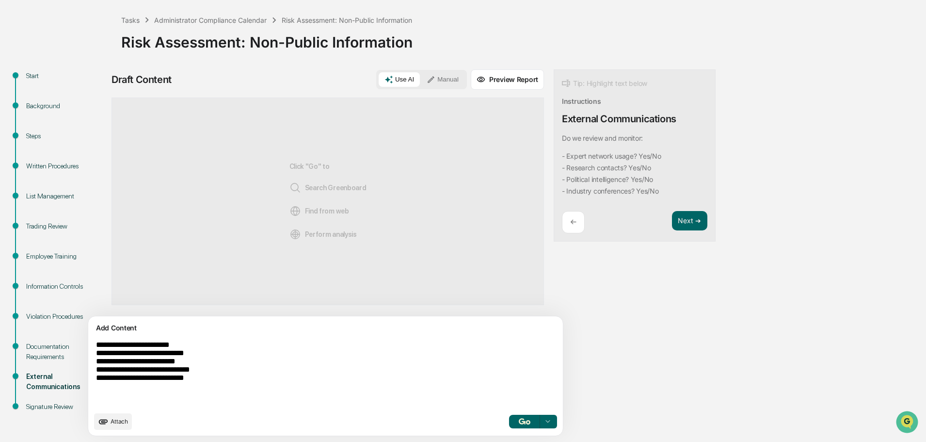
scroll to position [45, 0]
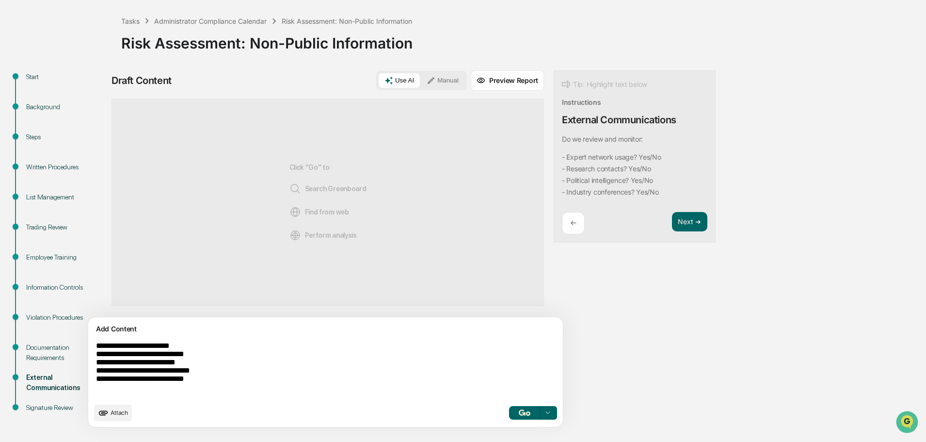
type textarea "**********"
click at [519, 413] on img "button" at bounding box center [525, 412] width 12 height 6
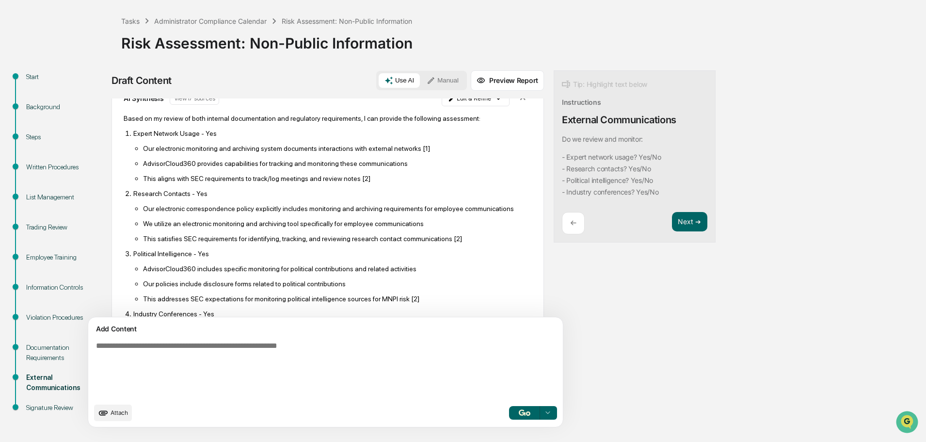
scroll to position [0, 0]
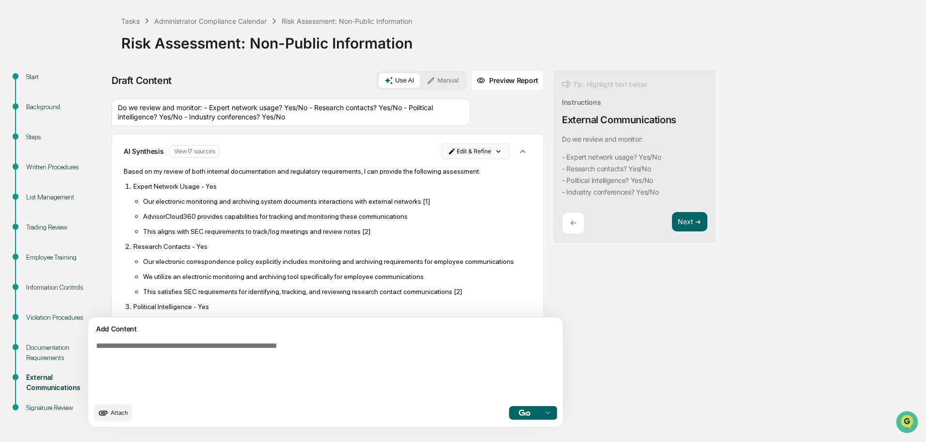
click at [453, 151] on html "Calendar Manage Tasks Reviews Approval Management Company People, Data, Setting…" at bounding box center [463, 176] width 926 height 442
click at [437, 172] on div "Edit Result" at bounding box center [427, 171] width 71 height 16
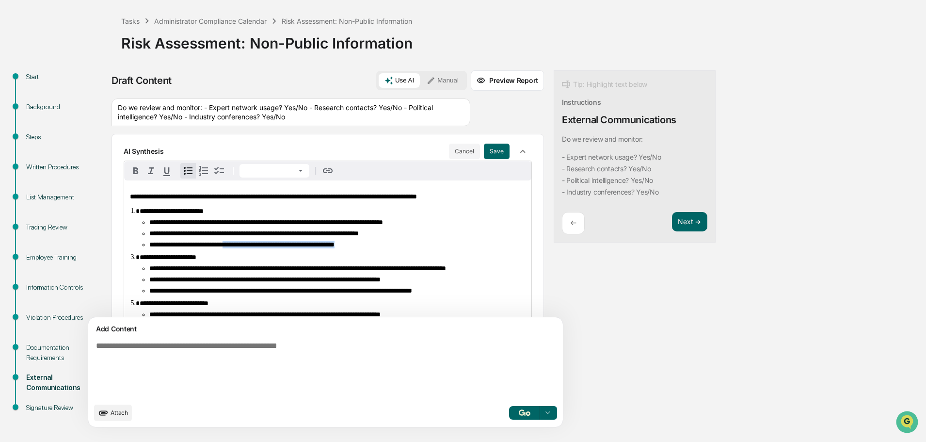
drag, startPoint x: 440, startPoint y: 242, endPoint x: 340, endPoint y: 246, distance: 100.0
click at [250, 246] on ul "**********" at bounding box center [333, 234] width 386 height 30
drag, startPoint x: 206, startPoint y: 235, endPoint x: 149, endPoint y: 234, distance: 56.8
click at [149, 234] on ul "**********" at bounding box center [333, 234] width 386 height 30
drag, startPoint x: 186, startPoint y: 239, endPoint x: 148, endPoint y: 238, distance: 38.3
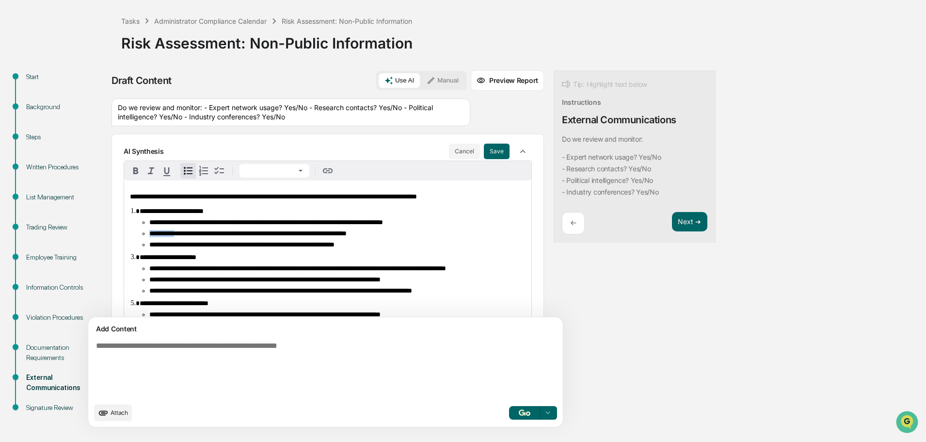
click at [148, 238] on ul "**********" at bounding box center [333, 234] width 386 height 30
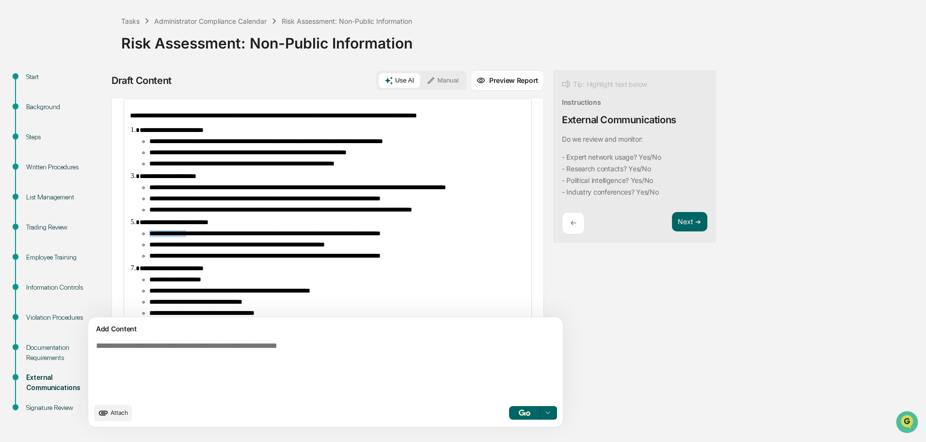
drag, startPoint x: 204, startPoint y: 258, endPoint x: 151, endPoint y: 258, distance: 53.3
click at [151, 237] on span "**********" at bounding box center [264, 233] width 231 height 7
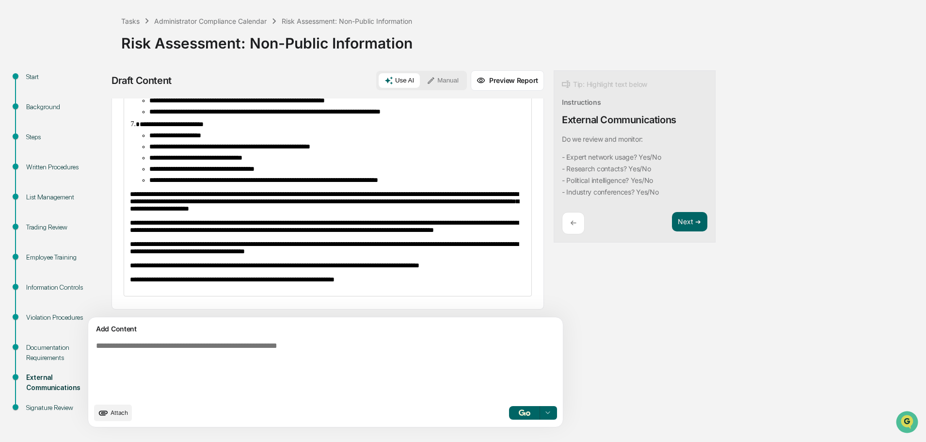
scroll to position [242, 0]
drag, startPoint x: 180, startPoint y: 217, endPoint x: 129, endPoint y: 221, distance: 50.6
click at [129, 221] on div "**********" at bounding box center [327, 125] width 407 height 340
click at [672, 222] on button "Next ➔" at bounding box center [689, 222] width 35 height 20
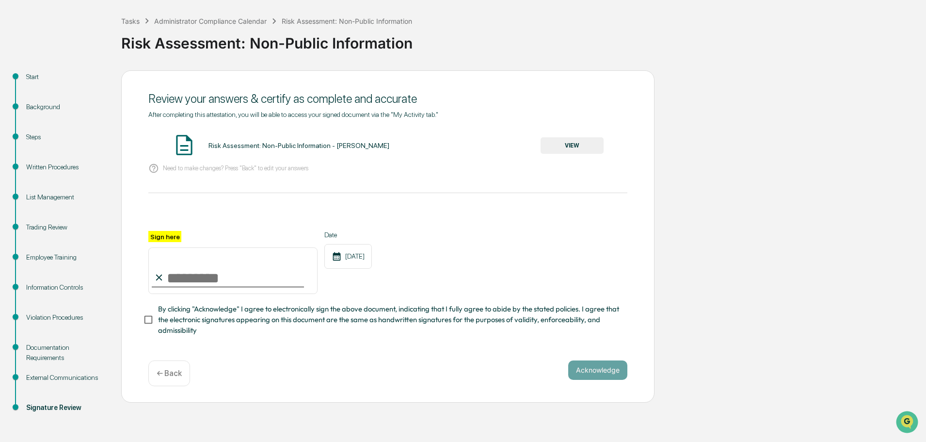
click at [577, 145] on button "VIEW" at bounding box center [572, 145] width 63 height 16
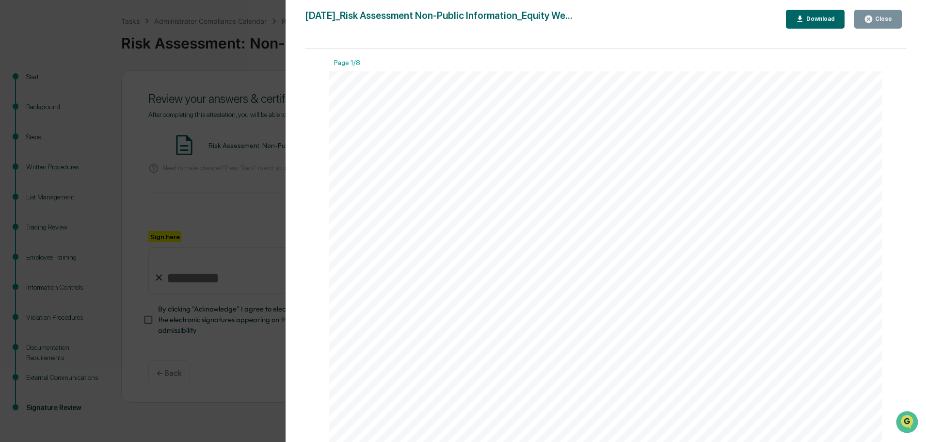
click at [835, 19] on div "Download" at bounding box center [820, 19] width 31 height 7
click at [825, 19] on div "Download" at bounding box center [820, 19] width 31 height 7
click at [884, 22] on div "Close" at bounding box center [882, 19] width 19 height 7
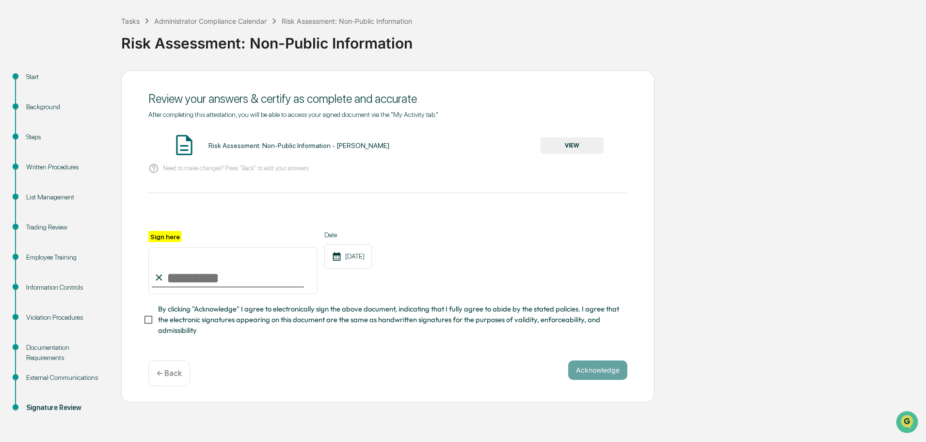
click at [207, 281] on input "Sign here" at bounding box center [232, 270] width 169 height 47
type input "**********"
click at [372, 294] on div "Date 08/24/2025" at bounding box center [348, 262] width 48 height 63
click at [589, 372] on button "Acknowledge" at bounding box center [597, 369] width 59 height 19
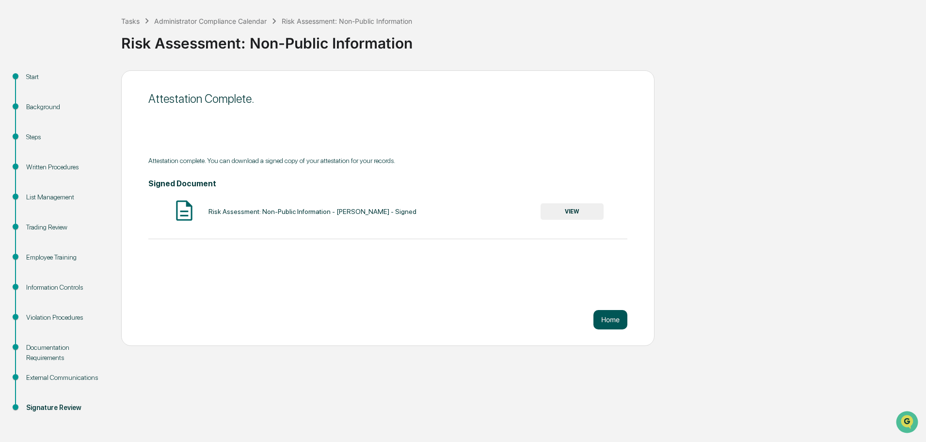
click at [612, 323] on button "Home" at bounding box center [611, 319] width 34 height 19
